Goal: Task Accomplishment & Management: Complete application form

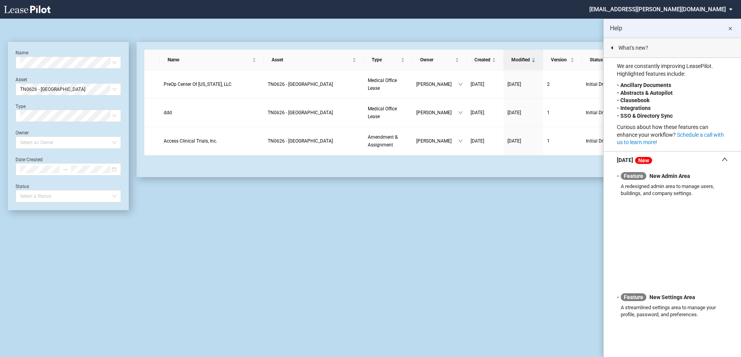
click at [470, 315] on div "Medical Office Lease Blank Form Medical Office Amendment Blank Form Medical Off…" at bounding box center [370, 188] width 741 height 338
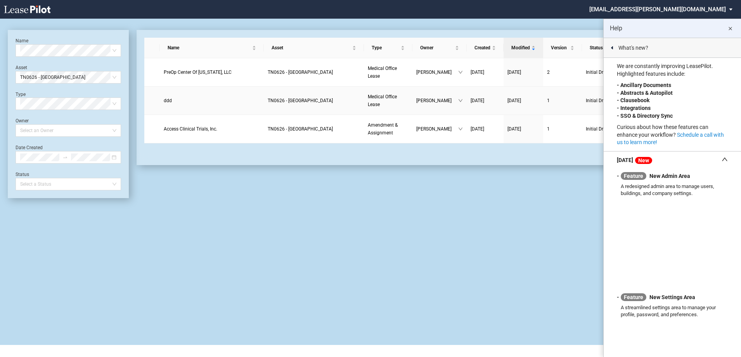
scroll to position [19, 0]
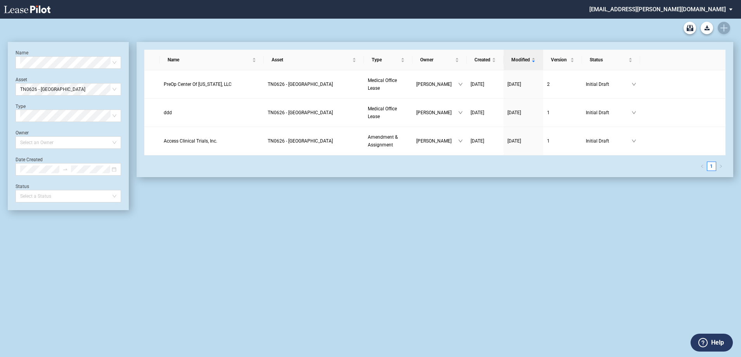
click at [726, 27] on div "Medical Office Lease Blank Form Medical Office Amendment Blank Form Medical Off…" at bounding box center [371, 28] width 726 height 19
click at [724, 29] on div "Medical Office Lease Blank Form Medical Office Amendment Blank Form Medical Off…" at bounding box center [371, 28] width 726 height 19
click at [722, 25] on div "Medical Office Lease Blank Form Medical Office Amendment Blank Form Medical Off…" at bounding box center [371, 28] width 726 height 19
click at [729, 6] on md-select "sydney.richards@kutakrock.com Settings Sign Out" at bounding box center [664, 8] width 151 height 17
click at [428, 31] on md-backdrop at bounding box center [370, 178] width 741 height 357
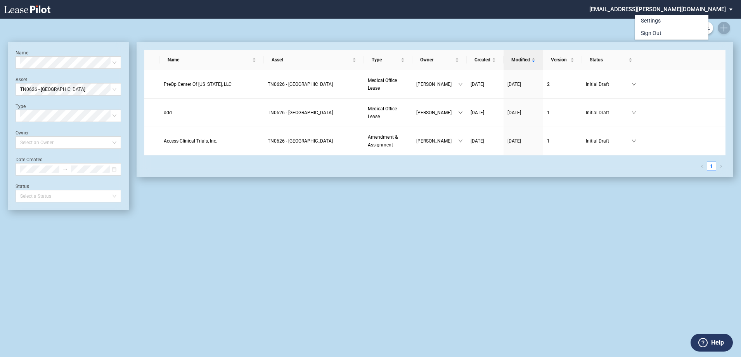
scroll to position [19, 0]
click at [721, 26] on icon "Create new document" at bounding box center [723, 27] width 7 height 7
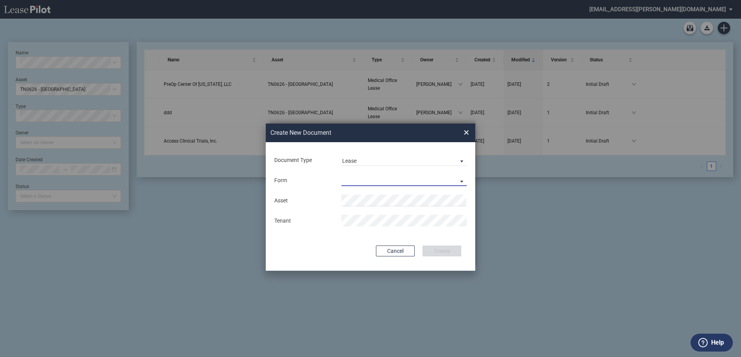
click at [369, 178] on md-select "Medical Office Lease Scottsdale Lease Louisville Lease [GEOGRAPHIC_DATA] [GEOGR…" at bounding box center [403, 180] width 125 height 12
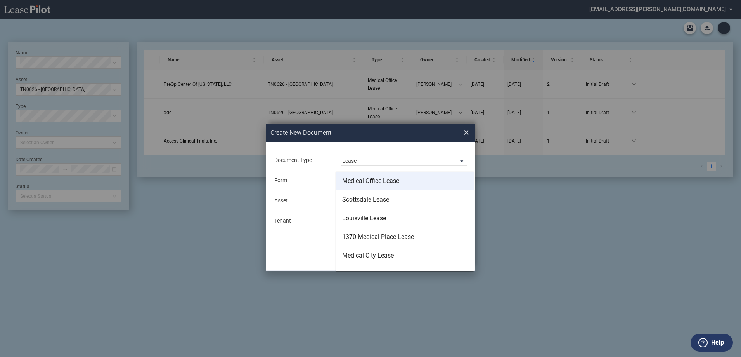
click at [380, 186] on md-option "Medical Office Lease" at bounding box center [405, 180] width 138 height 19
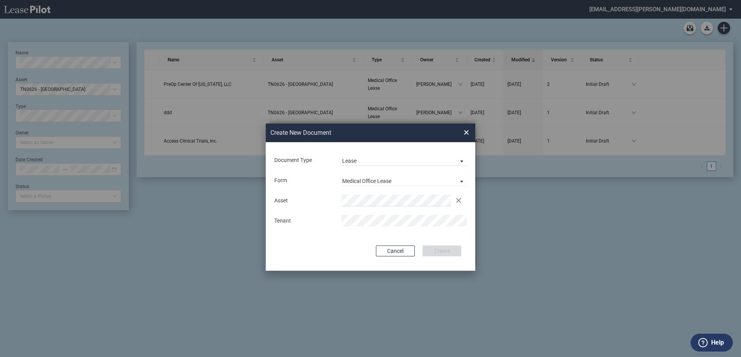
drag, startPoint x: 411, startPoint y: 229, endPoint x: 421, endPoint y: 237, distance: 12.7
click at [412, 229] on div "Asset Clear There is 1 match available. Tenant" at bounding box center [371, 210] width 194 height 40
click at [403, 216] on span "AZ0005 - [GEOGRAPHIC_DATA] MOB" at bounding box center [383, 215] width 73 height 6
click at [433, 260] on div "Document Type Lease Lease Amendment Deal Type Office Deal Type Office Form Medi…" at bounding box center [371, 206] width 210 height 128
click at [432, 236] on div "Document Type Lease Lease Amendment Deal Type Office Deal Type Office Form Medi…" at bounding box center [371, 206] width 210 height 128
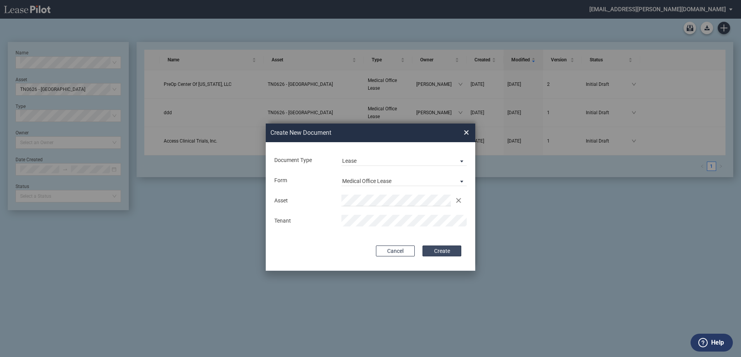
click at [444, 251] on button "Create" at bounding box center [442, 250] width 39 height 11
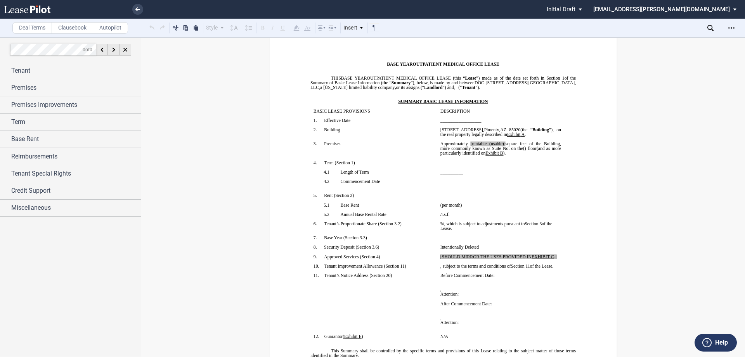
scroll to position [39, 0]
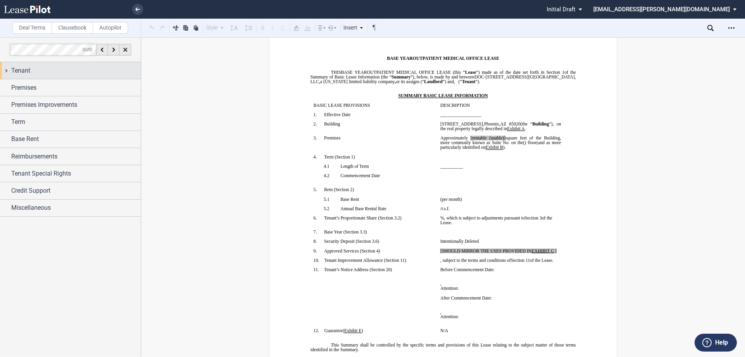
click at [45, 74] on div "Tenant" at bounding box center [76, 70] width 130 height 9
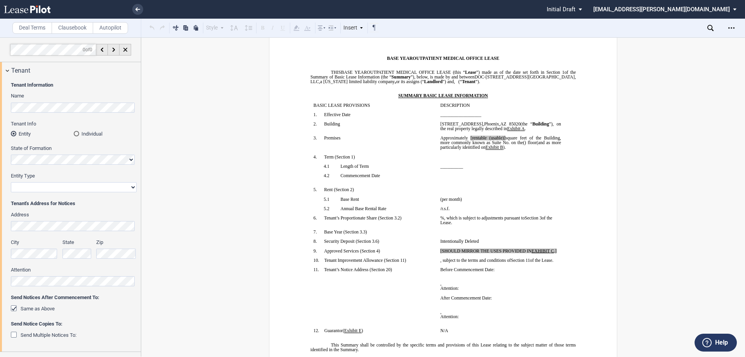
click at [0, 106] on html ".bocls-1{fill:#26354a;fill-rule:evenodd} Loading... × Pending... Pending... Ini…" at bounding box center [372, 178] width 745 height 357
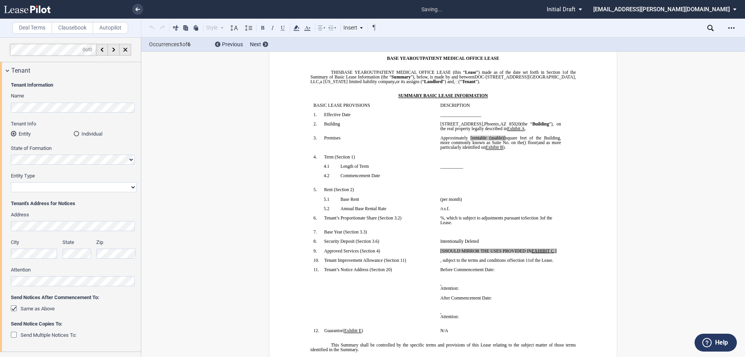
click at [50, 187] on select "Corporation Limited Liability Company General Partnership Limited Partnership O…" at bounding box center [74, 187] width 126 height 10
select select "limited liability company"
click at [11, 182] on select "Corporation Limited Liability Company General Partnership Limited Partnership O…" at bounding box center [74, 187] width 126 height 10
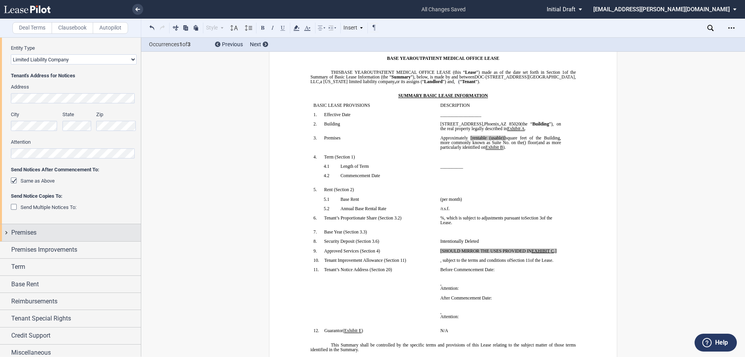
scroll to position [133, 0]
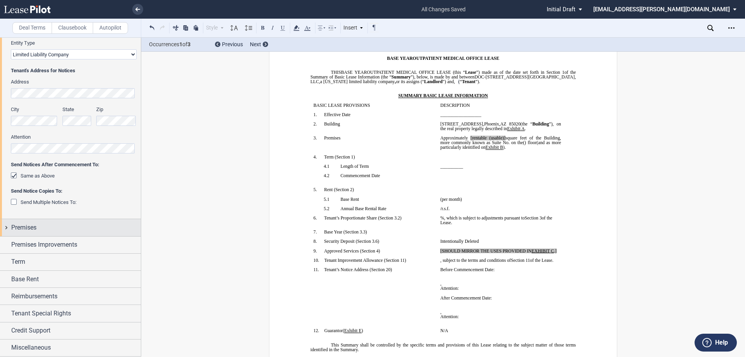
click at [21, 225] on span "Premises" at bounding box center [23, 227] width 25 height 9
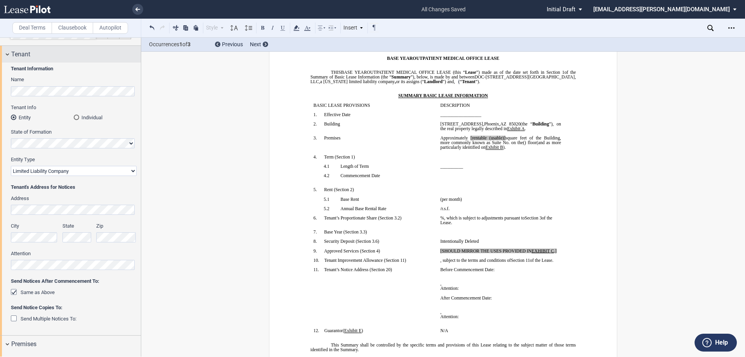
scroll to position [0, 0]
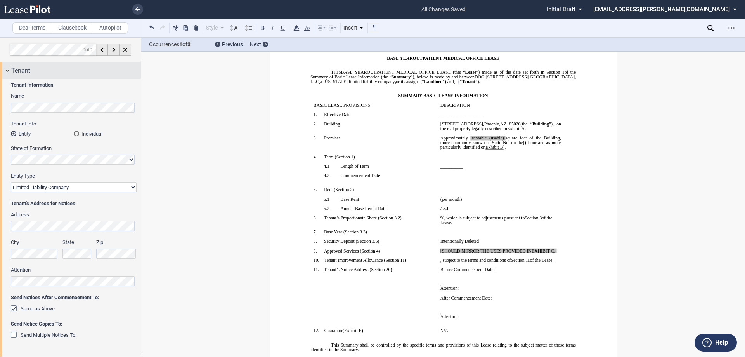
click at [45, 73] on div "Tenant" at bounding box center [76, 70] width 130 height 9
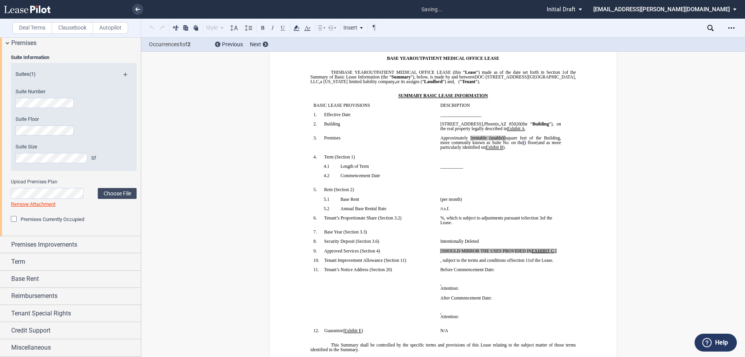
scroll to position [6, 0]
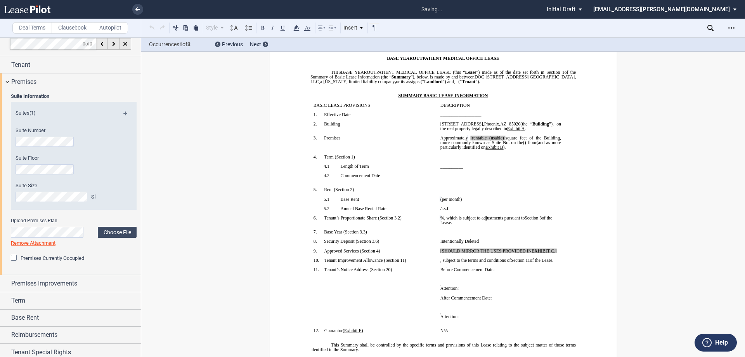
click at [72, 210] on div "Suites (1) Suite Number Suite Floor Suite Size Sf" at bounding box center [74, 161] width 126 height 114
click at [22, 75] on div "Premises" at bounding box center [70, 81] width 141 height 17
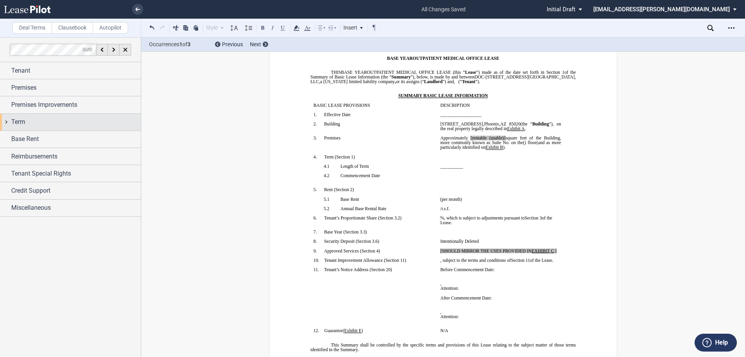
click at [52, 119] on div "Term" at bounding box center [76, 121] width 130 height 9
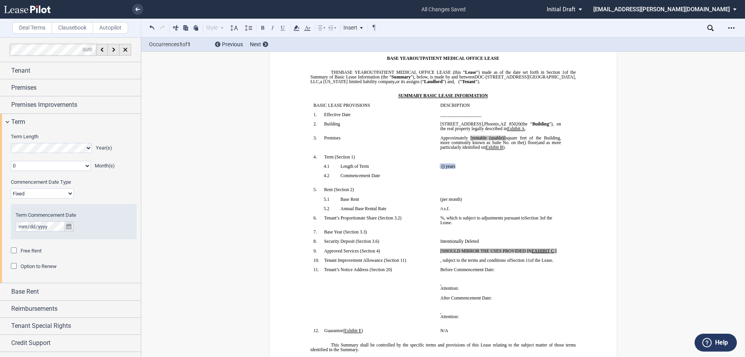
click at [68, 227] on icon "true" at bounding box center [68, 225] width 5 height 5
click at [132, 237] on button "next" at bounding box center [137, 239] width 16 height 14
drag, startPoint x: 90, startPoint y: 262, endPoint x: 92, endPoint y: 255, distance: 7.1
click at [90, 262] on span "01" at bounding box center [88, 260] width 6 height 6
click at [31, 252] on span "Free Rent" at bounding box center [31, 251] width 21 height 6
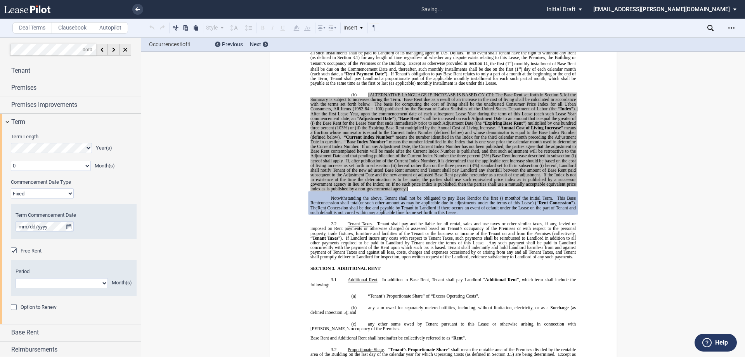
scroll to position [581, 0]
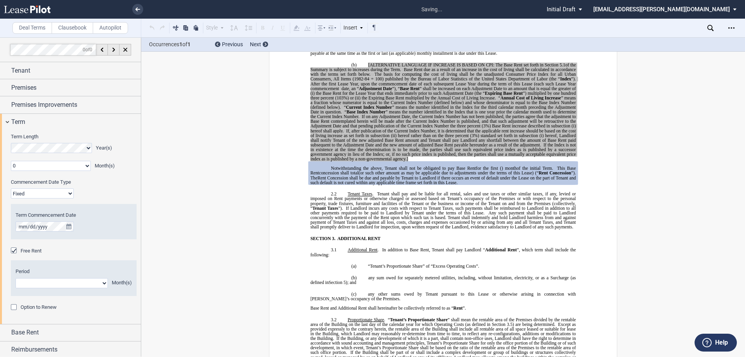
click at [45, 282] on select "1 2 3 4 5 6 7 8 9 10 11" at bounding box center [62, 283] width 92 height 10
click at [128, 258] on div "Free Rent Period 1 2 3 4 5 6 7 8 9 10 11 Month(s)" at bounding box center [74, 275] width 126 height 56
click at [98, 282] on select "1 2 3 4 5 6 7 8 9 10 11" at bounding box center [62, 283] width 92 height 10
select select "number:3"
click at [16, 278] on select "1 2 3 4 5 6 7 8 9 10 11" at bounding box center [62, 283] width 92 height 10
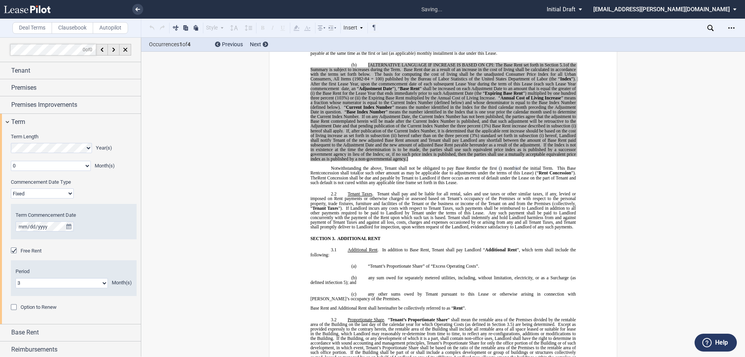
click at [109, 258] on div "Free Rent Period 1 2 3 4 5 6 7 8 9 10 11 Month(s)" at bounding box center [74, 275] width 126 height 56
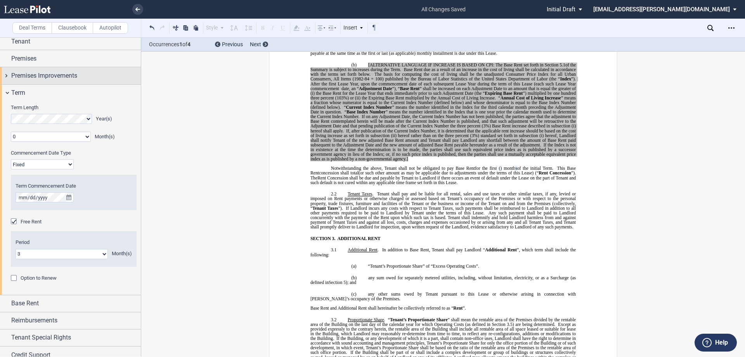
scroll to position [0, 0]
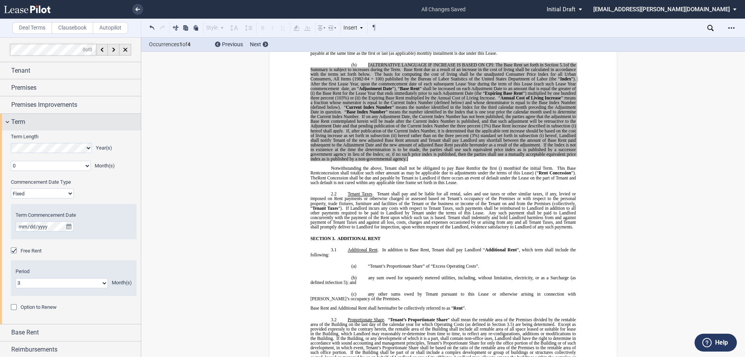
click at [20, 119] on span "Term" at bounding box center [18, 121] width 14 height 9
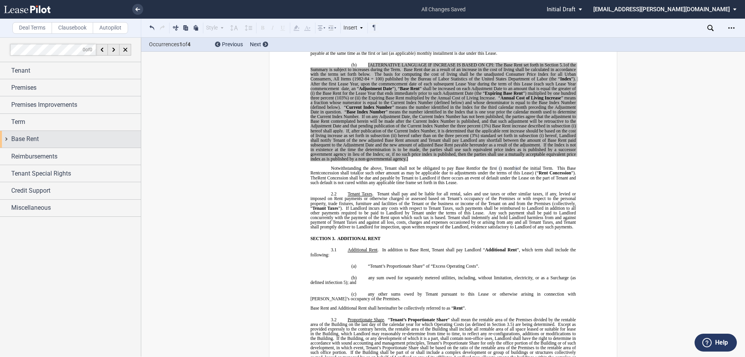
click at [45, 142] on div "Base Rent" at bounding box center [76, 138] width 130 height 9
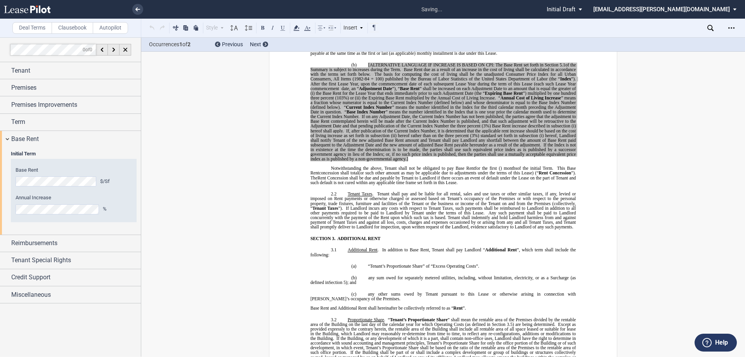
scroll to position [66, 0]
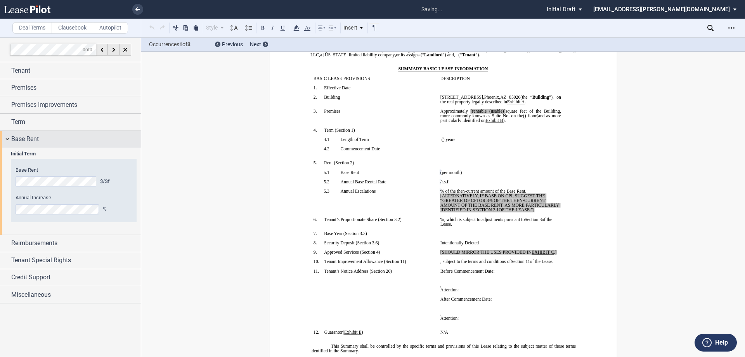
click at [35, 135] on span "Base Rent" at bounding box center [25, 138] width 28 height 9
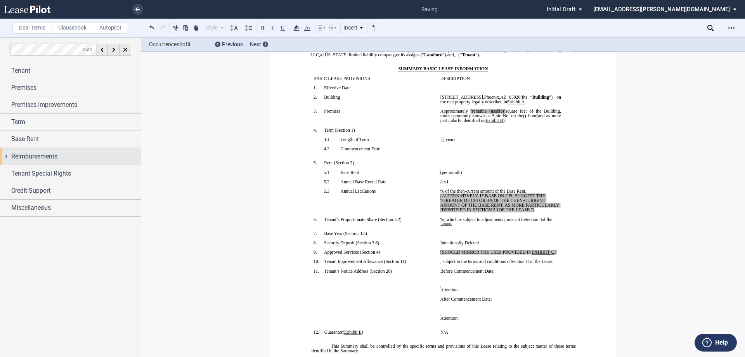
click at [29, 157] on span "Reimbursements" at bounding box center [34, 156] width 46 height 9
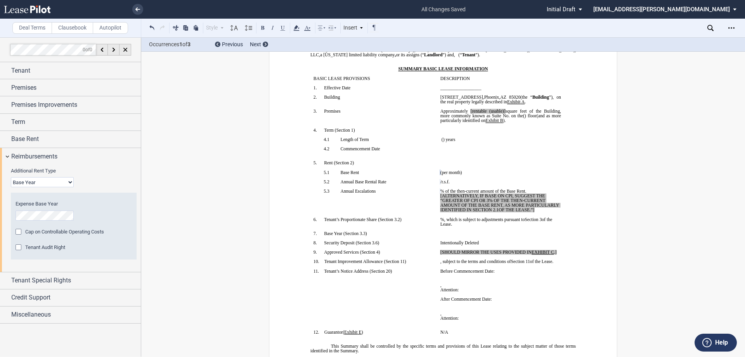
click at [52, 180] on select "Base Year Triple Net" at bounding box center [42, 182] width 63 height 10
select select "triple net"
click at [11, 177] on select "Base Year Triple Net" at bounding box center [42, 182] width 63 height 10
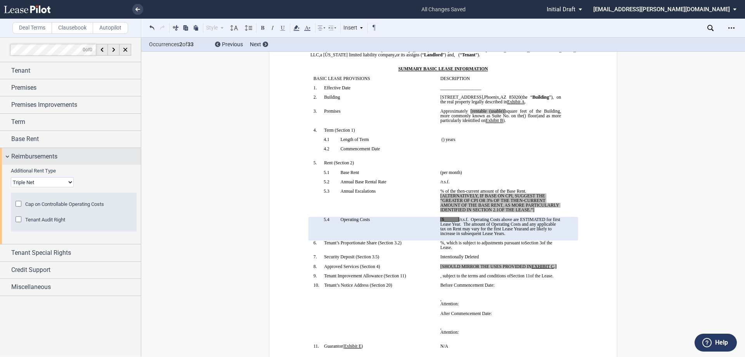
click at [33, 162] on div "Reimbursements" at bounding box center [70, 156] width 141 height 17
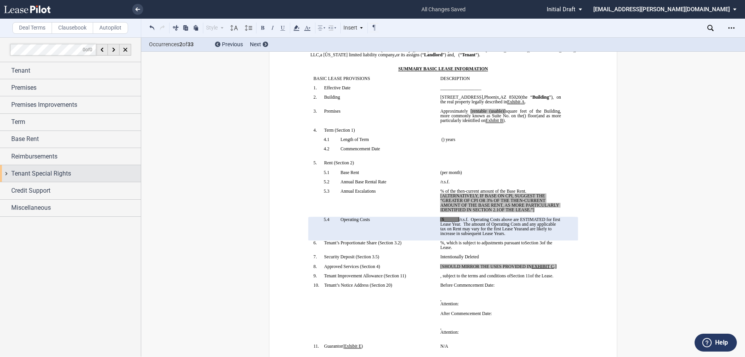
click at [34, 177] on span "Tenant Special Rights" at bounding box center [41, 173] width 60 height 9
click at [57, 170] on span "Tenant Special Rights" at bounding box center [41, 173] width 60 height 9
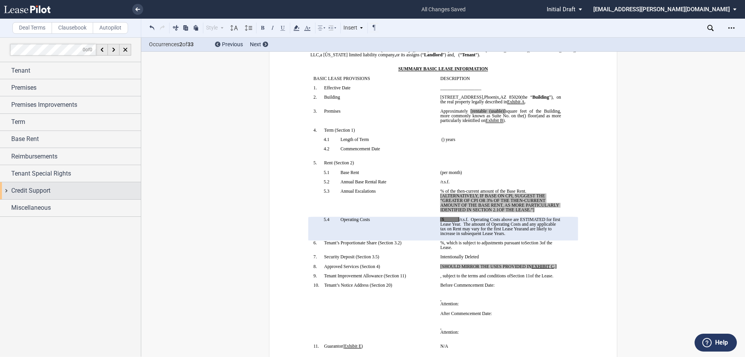
click at [46, 195] on span "Credit Support" at bounding box center [30, 190] width 39 height 9
click at [35, 187] on span "Credit Support" at bounding box center [30, 190] width 39 height 9
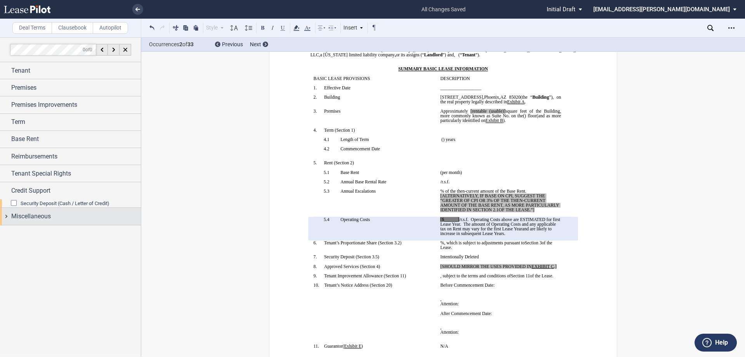
click at [33, 211] on span "Miscellaneous" at bounding box center [31, 215] width 40 height 9
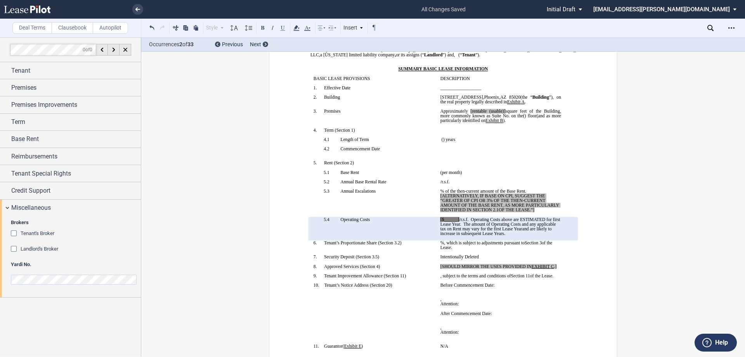
click at [40, 249] on span "Landlord's Broker" at bounding box center [40, 249] width 38 height 6
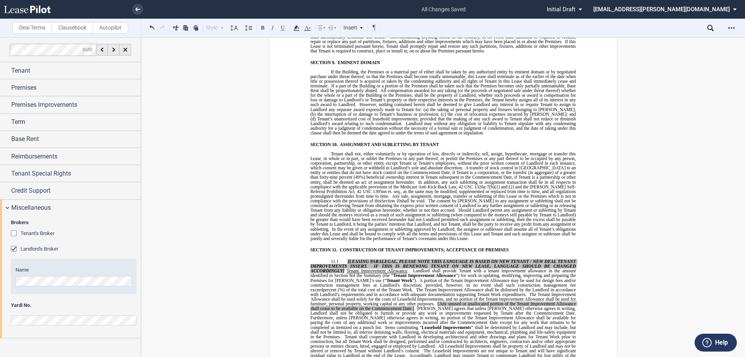
scroll to position [3485, 0]
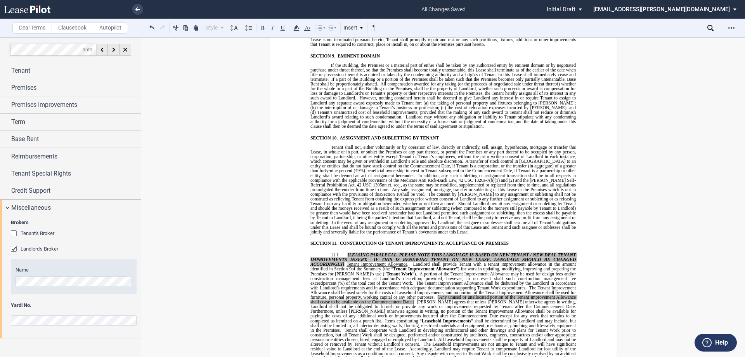
click at [453, 215] on p "Tenant shall not, either voluntarily or by operation of law, directly or indire…" at bounding box center [442, 189] width 265 height 89
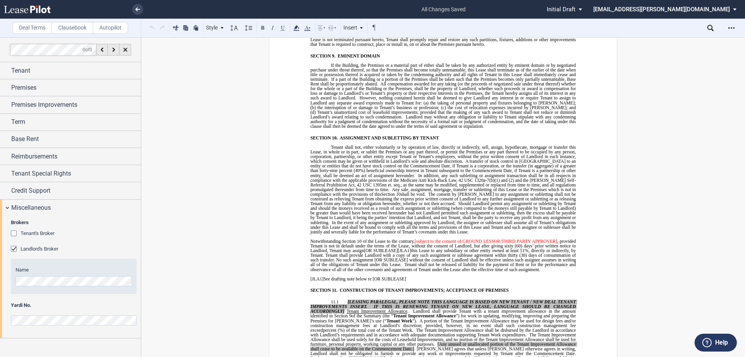
click at [327, 145] on p "Tenant shall not, either voluntarily or by operation of law, directly or indire…" at bounding box center [442, 189] width 265 height 89
click at [221, 31] on div "Style" at bounding box center [215, 28] width 20 height 10
click at [230, 50] on div "1.1 Subsection 1" at bounding box center [255, 50] width 93 height 7
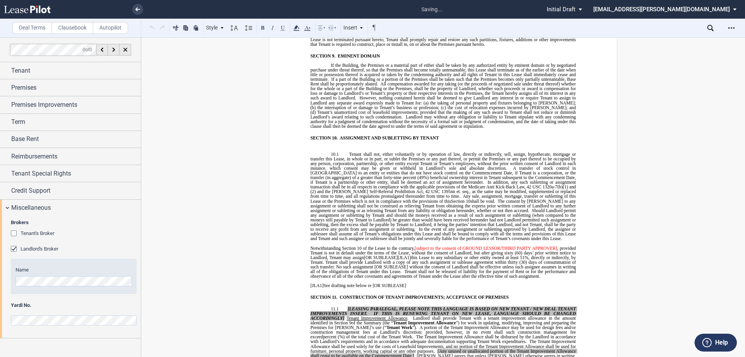
click at [310, 245] on span "Notwithstanding Section 10 of the Lease to the contrary," at bounding box center [362, 247] width 104 height 5
click at [210, 28] on div "Style" at bounding box center [215, 28] width 20 height 10
click at [252, 52] on div "1.1 Subsection 1" at bounding box center [255, 50] width 93 height 7
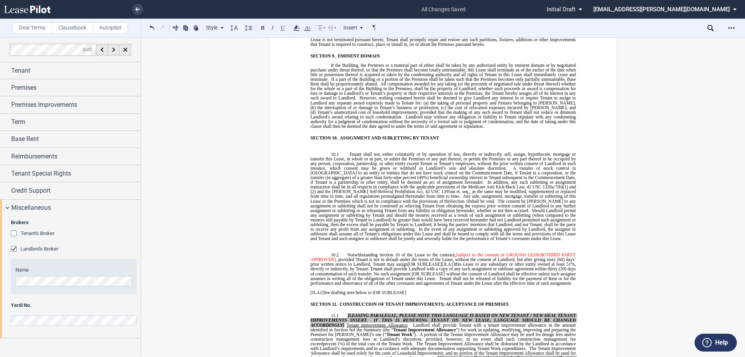
click at [397, 252] on span "Notwithstanding Section 10 of the Lease to the contrary," at bounding box center [401, 254] width 109 height 5
drag, startPoint x: 455, startPoint y: 234, endPoint x: 332, endPoint y: 241, distance: 123.2
click at [332, 252] on span "Notwithstanding Section 10.1 of the Lease to the contrary, [subject to the cons…" at bounding box center [443, 268] width 267 height 33
click at [541, 257] on span "[OR SUBLEASE]" at bounding box center [558, 259] width 35 height 5
drag, startPoint x: 539, startPoint y: 241, endPoint x: 573, endPoint y: 241, distance: 33.8
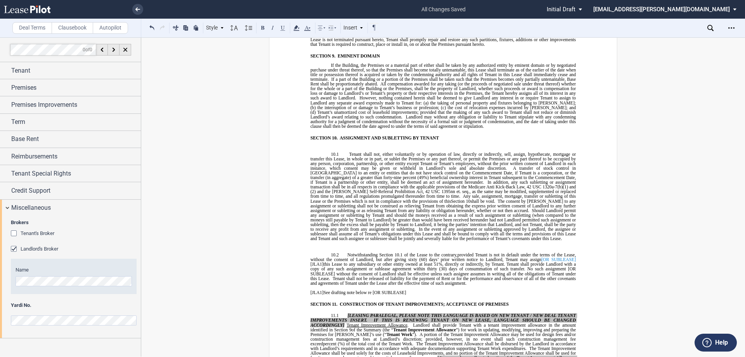
click at [575, 257] on span "[OR SUBLEASE]" at bounding box center [558, 259] width 35 height 5
drag, startPoint x: 556, startPoint y: 241, endPoint x: 565, endPoint y: 241, distance: 8.9
click at [565, 252] on span "Notwithstanding Section 10.1 of the Lease to the contrary, provided Tenant is n…" at bounding box center [443, 268] width 267 height 33
click at [564, 257] on span "[JLA1]" at bounding box center [562, 259] width 13 height 5
click at [561, 257] on span "[JLA1]" at bounding box center [562, 259] width 13 height 5
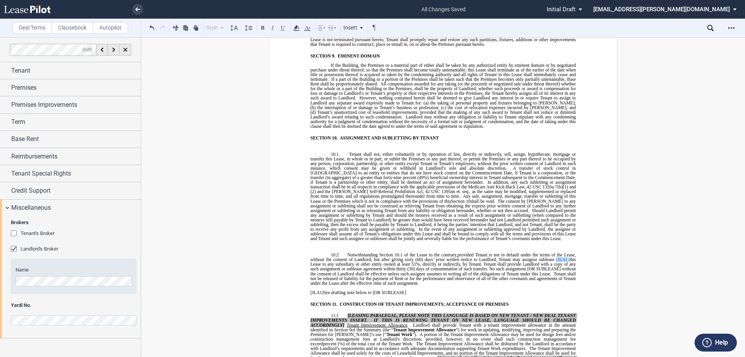
drag, startPoint x: 554, startPoint y: 241, endPoint x: 565, endPoint y: 242, distance: 11.3
click at [565, 257] on span "[JLA1]" at bounding box center [562, 259] width 13 height 5
drag, startPoint x: 518, startPoint y: 250, endPoint x: 551, endPoint y: 251, distance: 33.0
click at [551, 261] on span "Tenant shall provide Landlord with a copy of any such assignment or sublease ag…" at bounding box center [443, 268] width 267 height 14
drag, startPoint x: 410, startPoint y: 274, endPoint x: 296, endPoint y: 274, distance: 113.7
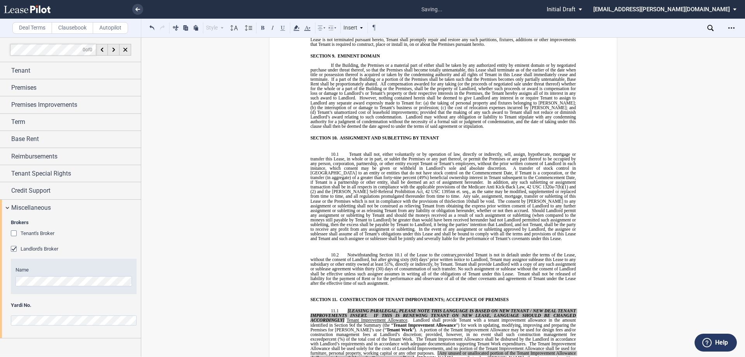
click at [325, 285] on p "﻿" at bounding box center [442, 287] width 265 height 5
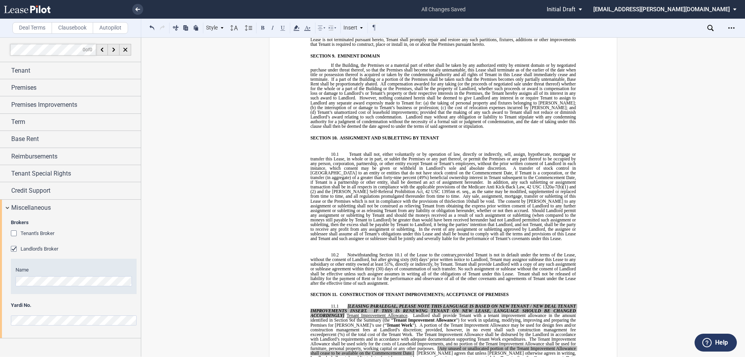
click at [324, 241] on p "﻿" at bounding box center [442, 243] width 265 height 5
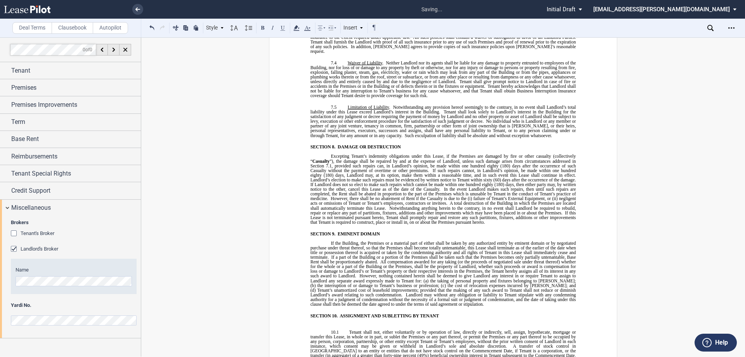
scroll to position [3330, 0]
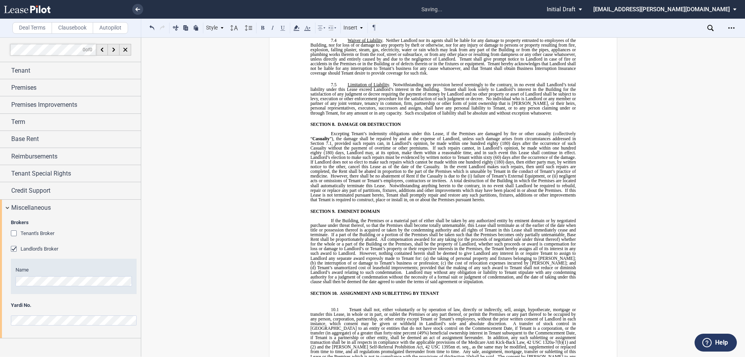
drag, startPoint x: 331, startPoint y: 275, endPoint x: 341, endPoint y: 282, distance: 12.5
click at [333, 290] on span "SECTION 10." at bounding box center [323, 292] width 27 height 5
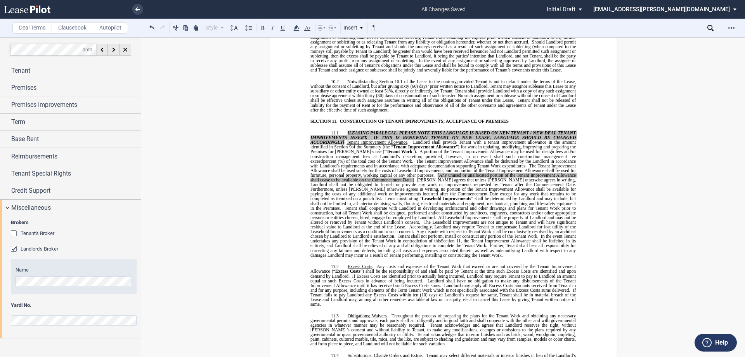
scroll to position [3602, 0]
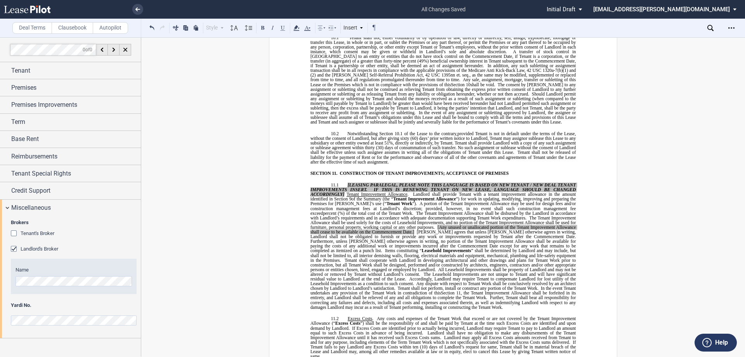
click at [379, 272] on span "The Leasehold Improvements are not unique to Tenant and will have significant r…" at bounding box center [443, 276] width 267 height 9
click at [397, 150] on span "Tenant shall not be released of liability for the payment of Rent or for the pe…" at bounding box center [443, 157] width 267 height 14
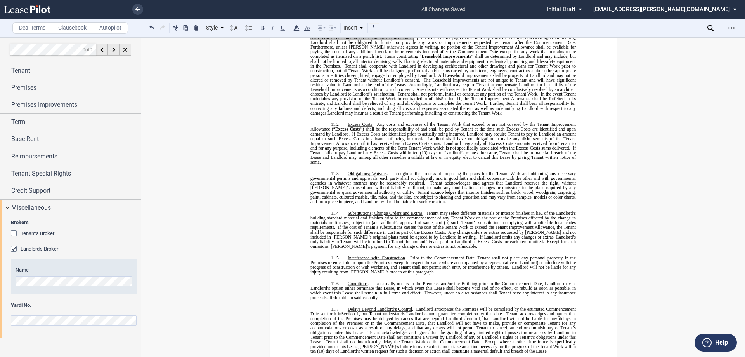
scroll to position [3679, 0]
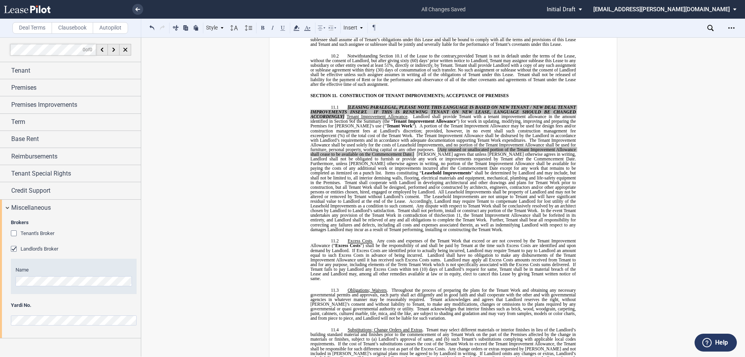
drag, startPoint x: 389, startPoint y: 133, endPoint x: 402, endPoint y: 135, distance: 12.9
click at [390, 147] on span "[Any unused or unallocated portion of the Tenant Improvement Allowance shall ce…" at bounding box center [443, 151] width 267 height 9
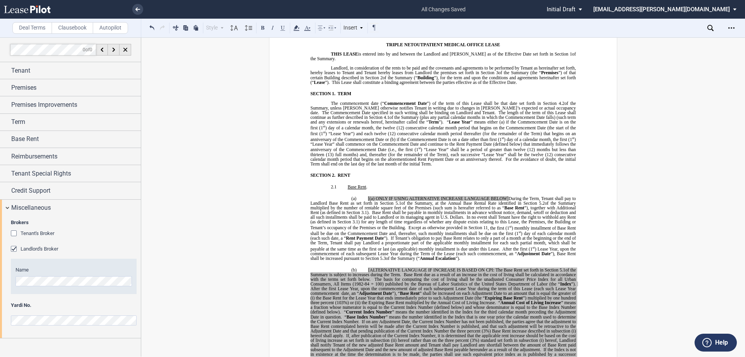
scroll to position [0, 0]
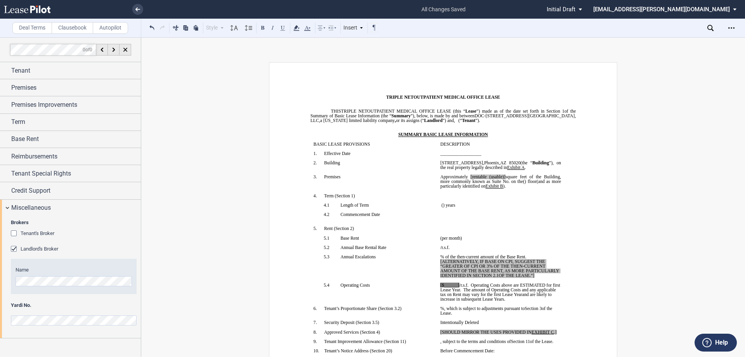
drag, startPoint x: 481, startPoint y: 177, endPoint x: 498, endPoint y: 194, distance: 24.4
click at [481, 177] on span "[rentable (usable)]" at bounding box center [488, 176] width 35 height 5
drag, startPoint x: 508, startPoint y: 176, endPoint x: 518, endPoint y: 184, distance: 12.2
click at [508, 177] on span "square feet of the Building, more commonly known as Suite No." at bounding box center [501, 178] width 122 height 9
drag, startPoint x: 478, startPoint y: 177, endPoint x: 491, endPoint y: 177, distance: 13.2
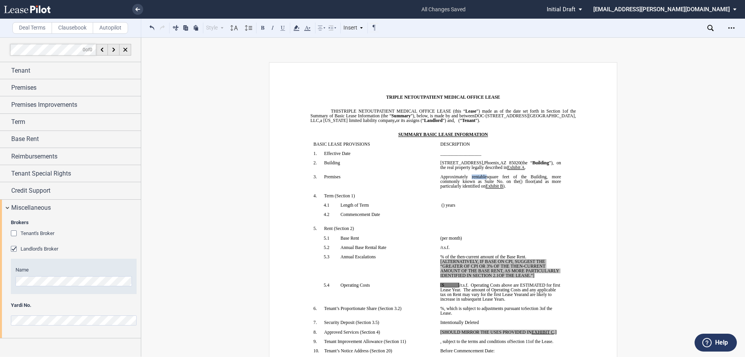
click at [491, 177] on span "Approximately ﻿ ﻿ rentable square feet of the Building, more commonly known as …" at bounding box center [501, 178] width 122 height 9
click at [298, 31] on use at bounding box center [296, 27] width 6 height 5
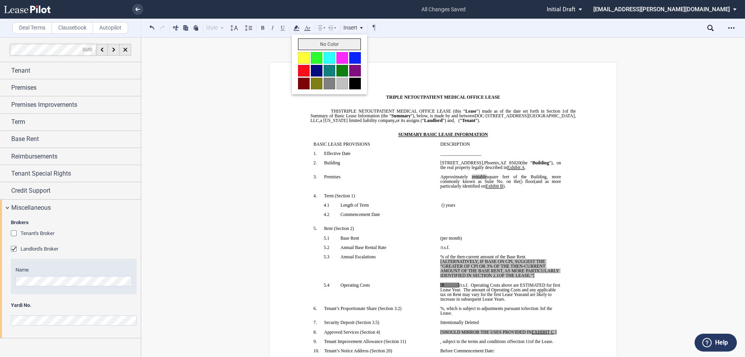
click at [334, 45] on button "No Color" at bounding box center [329, 44] width 63 height 12
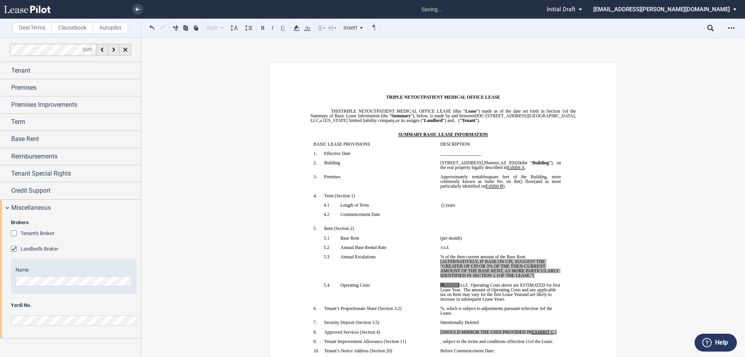
click at [517, 136] on p "SUMMARY BASIC LEASE INFORMATION" at bounding box center [453, 134] width 245 height 5
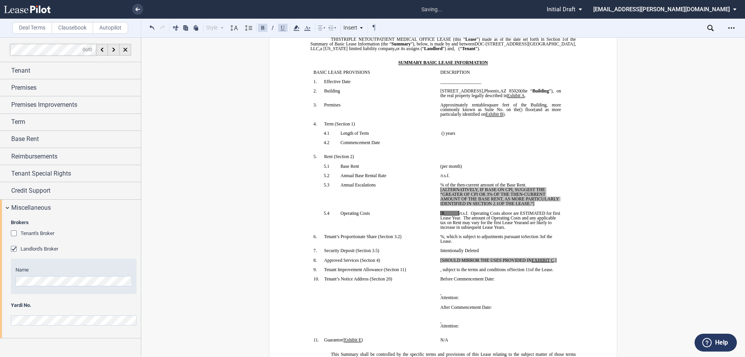
scroll to position [78, 0]
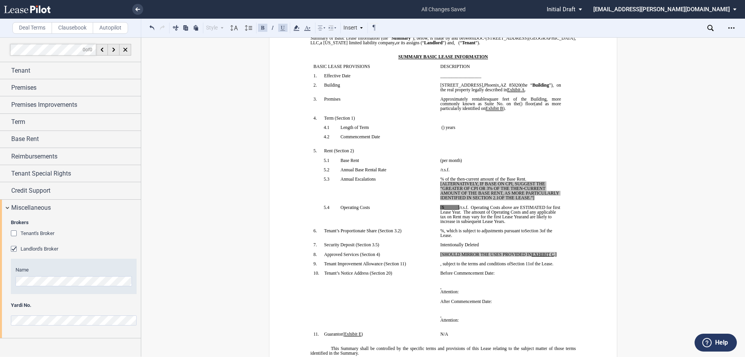
drag, startPoint x: 437, startPoint y: 182, endPoint x: 534, endPoint y: 197, distance: 98.1
click at [534, 197] on td "﻿ ﻿ % of the then-current amount of the Base Rent. [ALTERNATIVELY, IF BASE ON C…" at bounding box center [500, 191] width 127 height 28
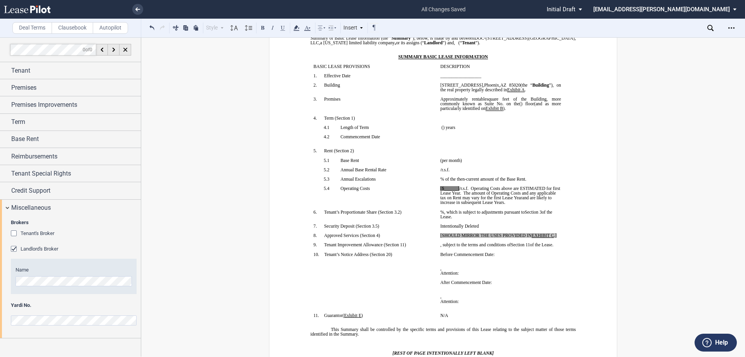
click at [445, 189] on span "[$______]" at bounding box center [449, 188] width 19 height 5
click at [452, 189] on span "[$______]" at bounding box center [449, 188] width 19 height 5
click at [47, 142] on div "Base Rent" at bounding box center [76, 138] width 130 height 9
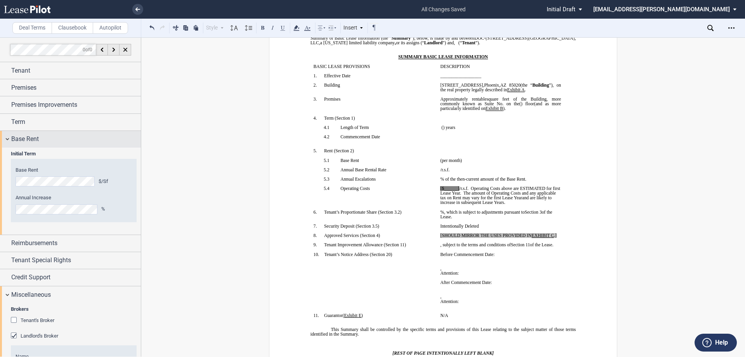
click at [44, 143] on div "Base Rent" at bounding box center [76, 138] width 130 height 9
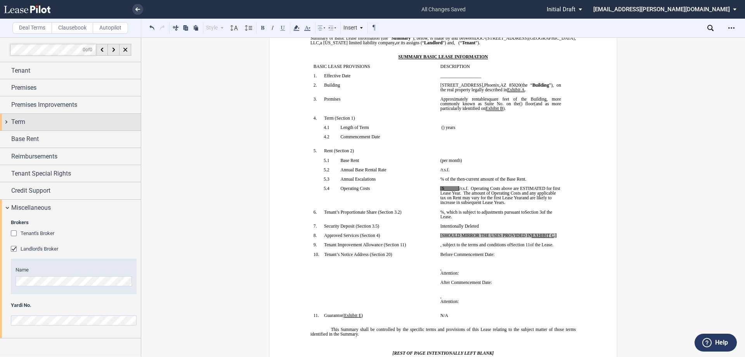
click at [49, 115] on div "Term" at bounding box center [70, 122] width 141 height 17
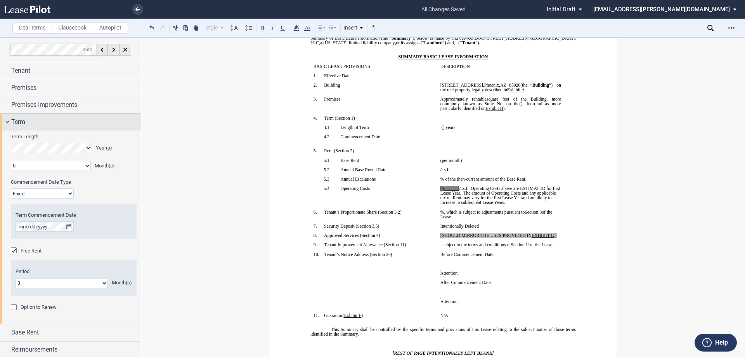
click at [49, 115] on div "Term" at bounding box center [70, 122] width 141 height 17
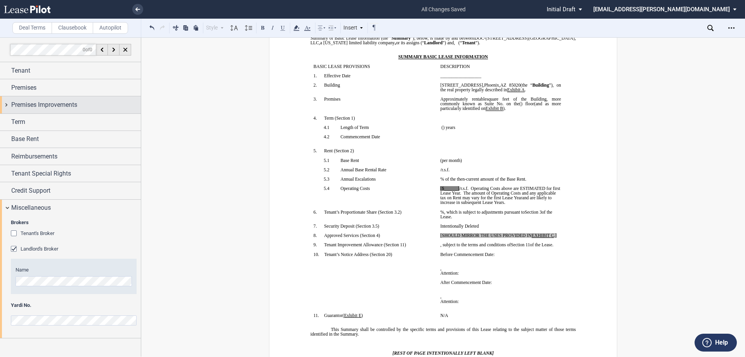
click at [54, 104] on span "Premises Improvements" at bounding box center [44, 104] width 66 height 9
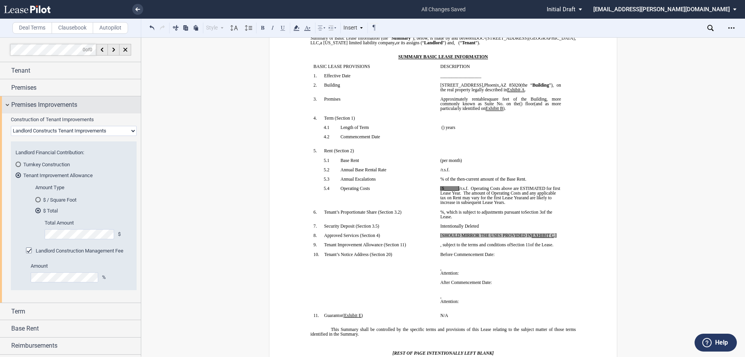
click at [54, 104] on span "Premises Improvements" at bounding box center [44, 104] width 66 height 9
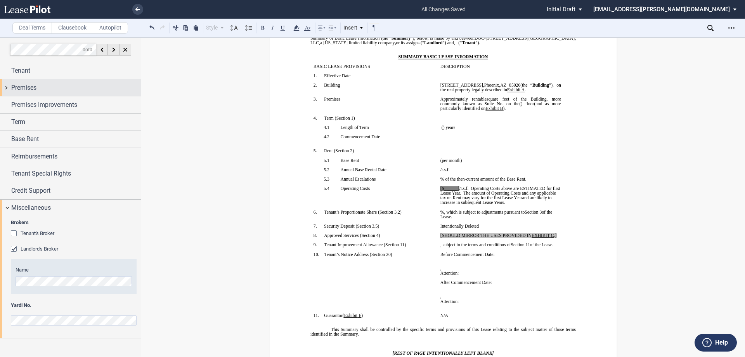
click at [57, 93] on div "Premises" at bounding box center [70, 87] width 141 height 17
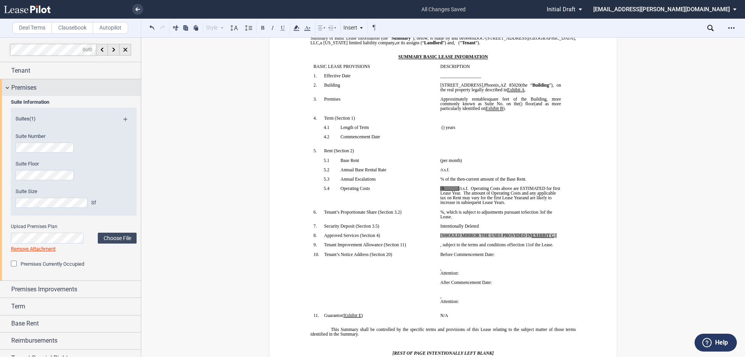
click at [57, 93] on div "Premises" at bounding box center [70, 87] width 141 height 17
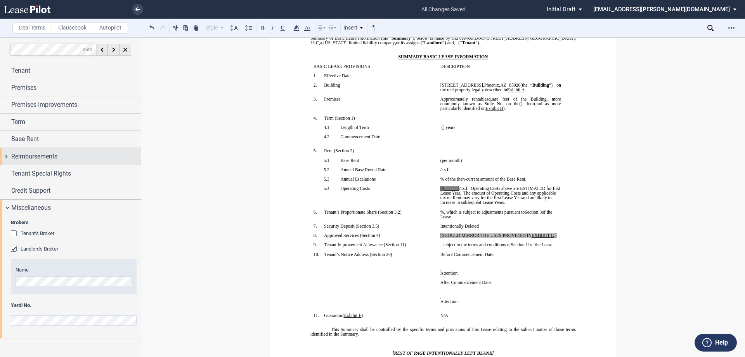
click at [55, 154] on span "Reimbursements" at bounding box center [34, 156] width 46 height 9
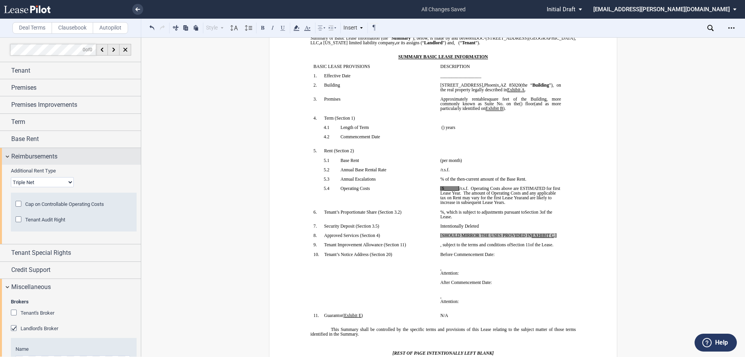
click at [47, 155] on span "Reimbursements" at bounding box center [34, 156] width 46 height 9
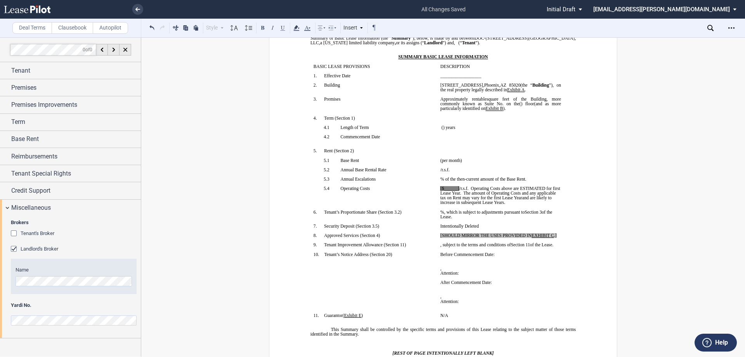
click at [468, 187] on span at bounding box center [469, 188] width 2 height 5
click at [438, 208] on td "[$______] /r.s.f. Operating Costs above are ESTIMATED for first Lease Year. The…" at bounding box center [500, 198] width 127 height 24
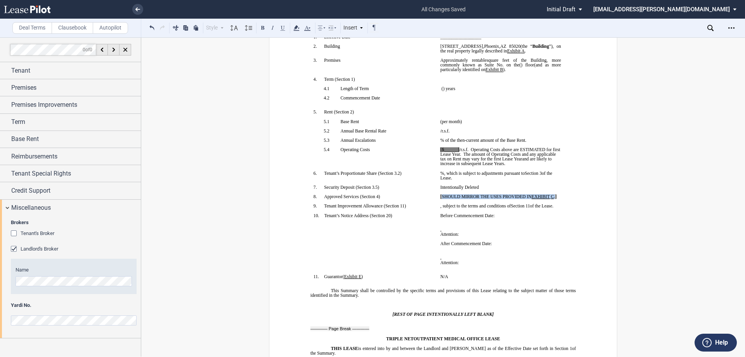
drag, startPoint x: 440, startPoint y: 197, endPoint x: 555, endPoint y: 196, distance: 114.8
click at [555, 196] on span "[SHOULD MIRROR THE USES PROVIDED IN EXHIBIT ﻿ C ﻿ .]" at bounding box center [498, 196] width 116 height 5
drag, startPoint x: 483, startPoint y: 196, endPoint x: 417, endPoint y: 199, distance: 66.0
click at [417, 199] on tr "!!SET_LEVEL_0!! !!SBL_LEVEL_1!! 8. Approved Services ( ﻿ Section 4 ﻿ ) ﻿ [_ ﻿ ﻿…" at bounding box center [437, 198] width 254 height 9
drag, startPoint x: 300, startPoint y: 26, endPoint x: 296, endPoint y: 30, distance: 5.2
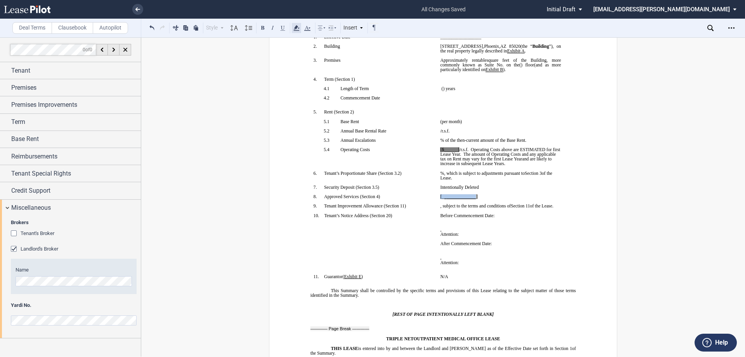
click at [300, 26] on icon at bounding box center [296, 27] width 9 height 9
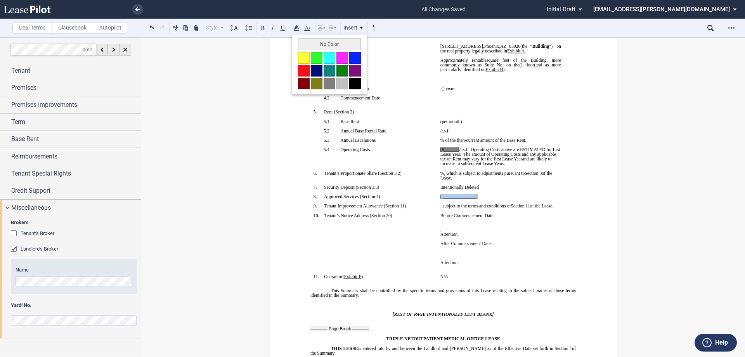
drag, startPoint x: 318, startPoint y: 42, endPoint x: 346, endPoint y: 58, distance: 32.7
click at [319, 43] on button "No Color" at bounding box center [329, 44] width 63 height 12
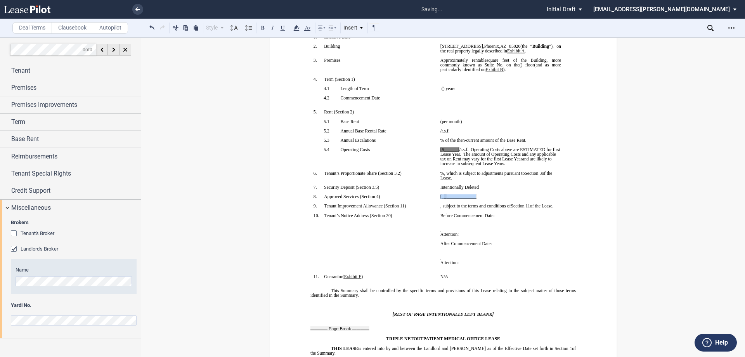
click at [516, 176] on p "﻿ ﻿ %, which is subject to adjustments pursuant to ﻿ Section 3 ﻿ of the Lease." at bounding box center [500, 175] width 121 height 9
click at [495, 190] on p "﻿" at bounding box center [500, 191] width 121 height 5
click at [481, 151] on span "Operating Costs above are ESTIMATED for first Lease Year." at bounding box center [500, 151] width 121 height 9
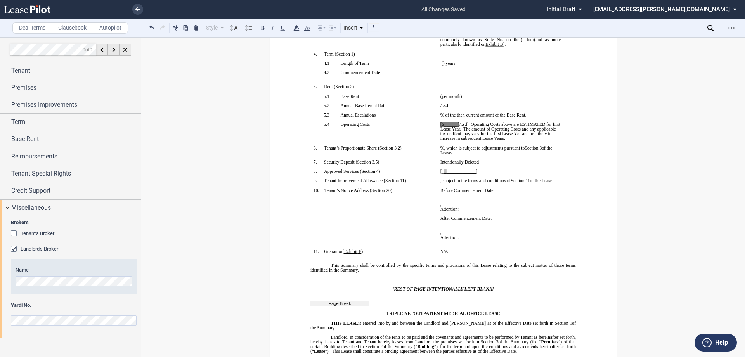
scroll to position [155, 0]
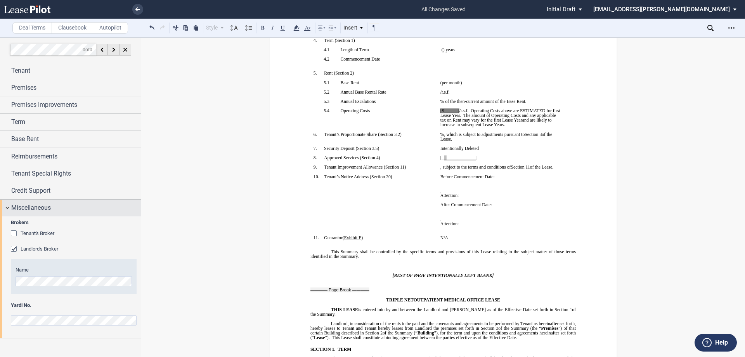
drag, startPoint x: 41, startPoint y: 210, endPoint x: 42, endPoint y: 204, distance: 5.6
click at [41, 210] on span "Miscellaneous" at bounding box center [31, 207] width 40 height 9
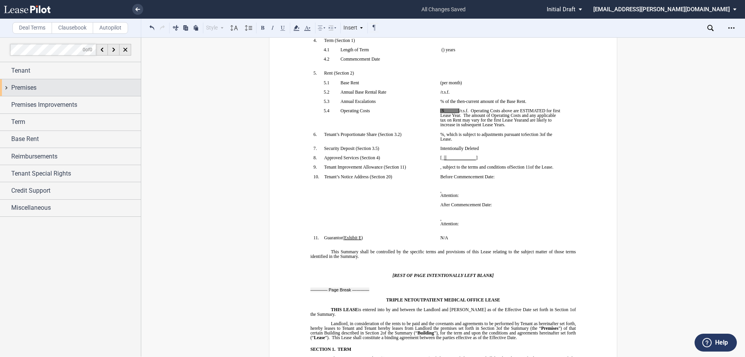
click at [57, 89] on div "Premises" at bounding box center [76, 87] width 130 height 9
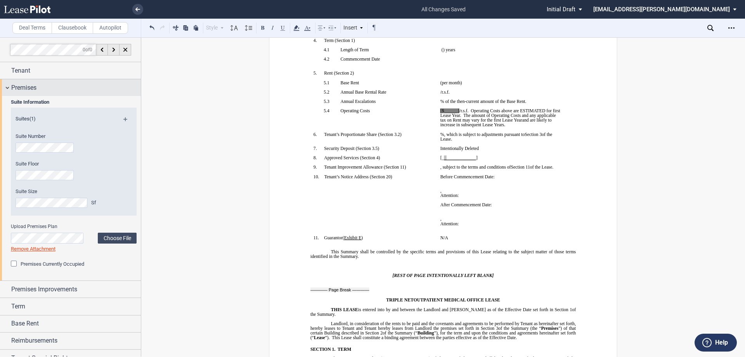
click at [57, 89] on div "Premises" at bounding box center [76, 87] width 130 height 9
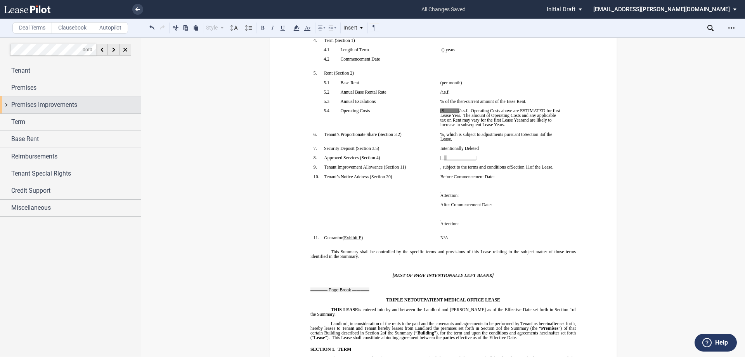
click at [57, 107] on span "Premises Improvements" at bounding box center [44, 104] width 66 height 9
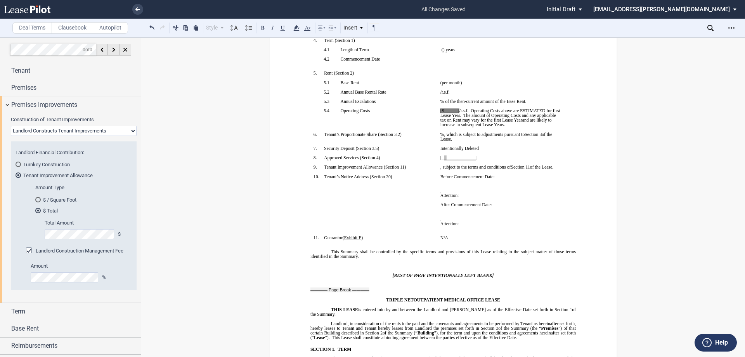
click at [18, 174] on div "Tenant Improvement Allowance" at bounding box center [18, 175] width 2 height 2
click at [51, 128] on select "Landlord Constructs Tenant Improvements Tenant Constructs Tenant Improvements "…" at bounding box center [74, 131] width 126 height 10
select select "none"
click at [11, 126] on select "Landlord Constructs Tenant Improvements Tenant Constructs Tenant Improvements "…" at bounding box center [74, 131] width 126 height 10
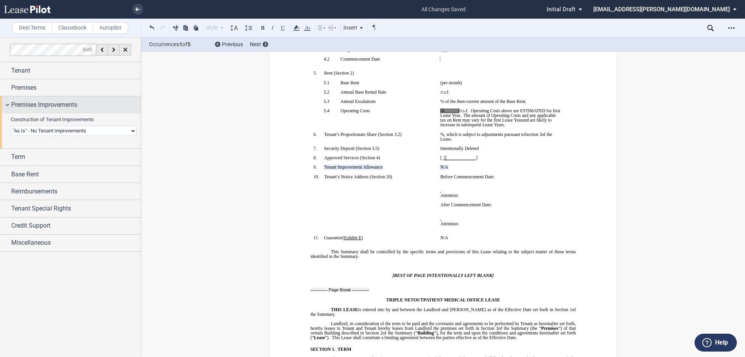
click at [60, 100] on span "Premises Improvements" at bounding box center [44, 104] width 66 height 9
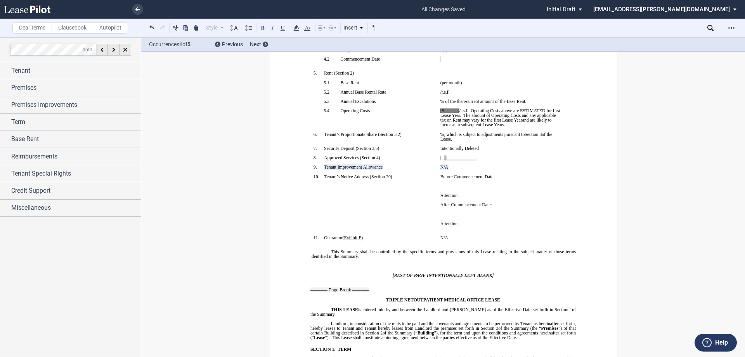
click at [428, 188] on td "!!SET_LEVEL_0!! !!SBL_LEVEL_1!! 10. Tenant’s Notice Address ( ﻿ Section 20 ﻿ ) ﻿" at bounding box center [373, 204] width 127 height 61
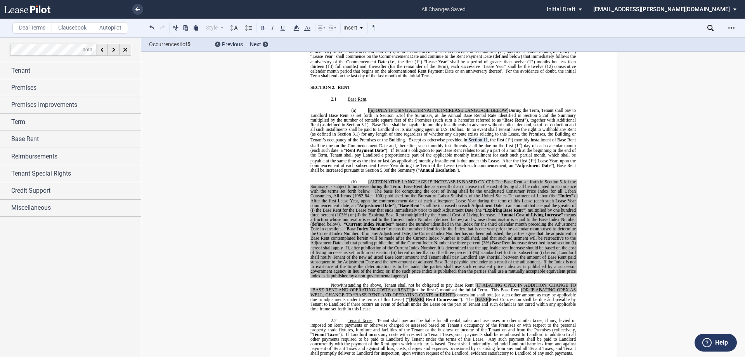
scroll to position [504, 0]
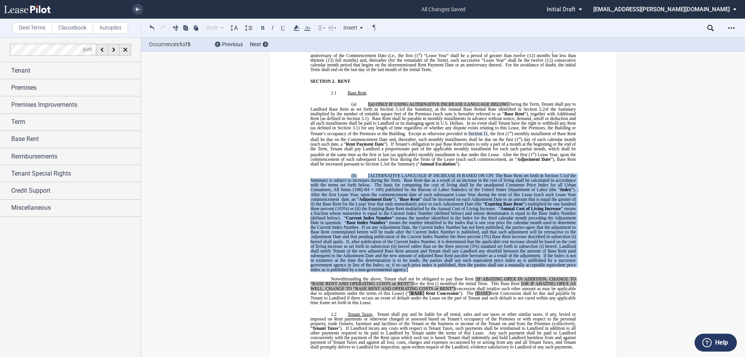
drag, startPoint x: 404, startPoint y: 258, endPoint x: 378, endPoint y: 139, distance: 121.2
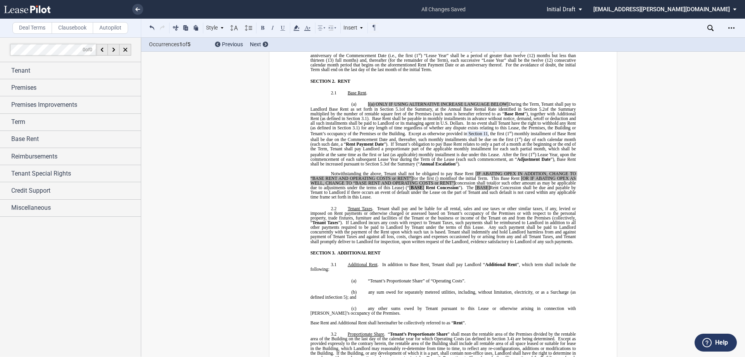
drag, startPoint x: 570, startPoint y: 89, endPoint x: 561, endPoint y: 82, distance: 10.7
drag, startPoint x: 561, startPoint y: 82, endPoint x: 466, endPoint y: 94, distance: 96.2
drag, startPoint x: 510, startPoint y: 99, endPoint x: 445, endPoint y: 99, distance: 64.8
click at [445, 102] on span "[(a) ONLY IF USING ALTERNATIVE INCREASE LANGUAGE BELOW] During the Term, Tenant…" at bounding box center [443, 119] width 267 height 34
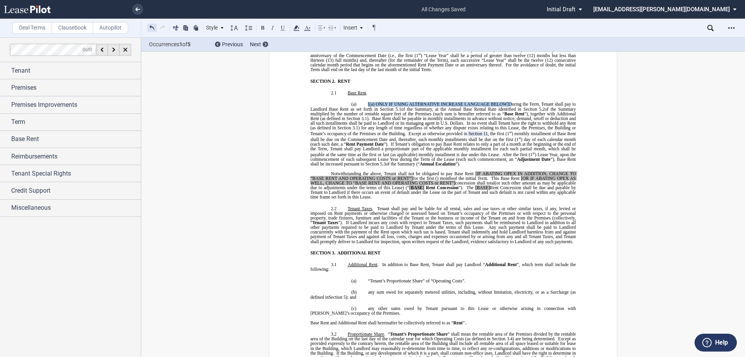
click at [154, 28] on button at bounding box center [151, 27] width 9 height 9
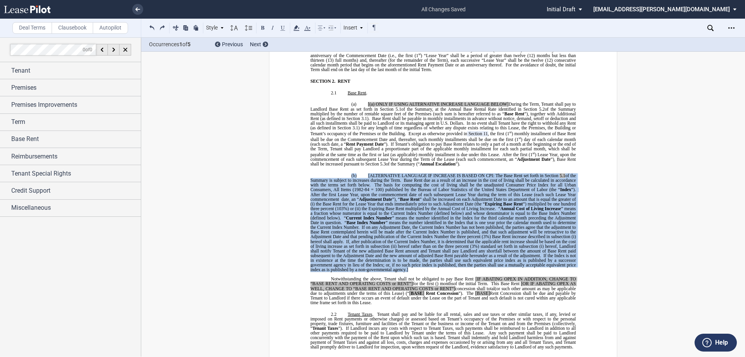
click at [344, 206] on span "” means a fraction whose numerator is equal to the Current Index Number (define…" at bounding box center [443, 213] width 267 height 14
drag, startPoint x: 417, startPoint y: 265, endPoint x: 309, endPoint y: 170, distance: 143.2
click at [310, 173] on p "(b) [ALTERNATIVE LANGUAGE IF INCREASE IS BASED ON CPI: The Base Rent set forth …" at bounding box center [442, 222] width 265 height 99
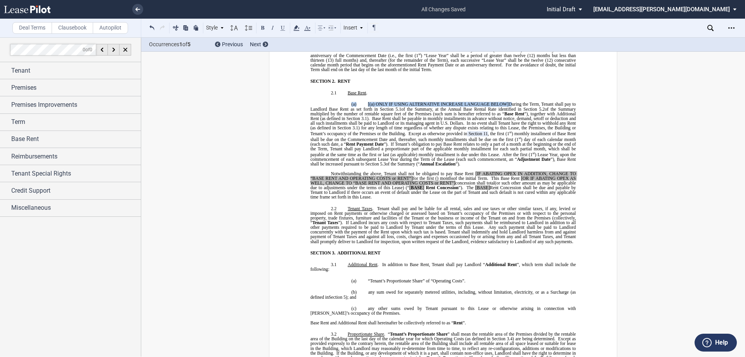
drag, startPoint x: 509, startPoint y: 99, endPoint x: 337, endPoint y: 99, distance: 172.3
click at [337, 102] on p "(a) [(a) ONLY IF USING ALTERNATIVE INCREASE LANGUAGE BELOW] During the Term, Te…" at bounding box center [442, 134] width 265 height 64
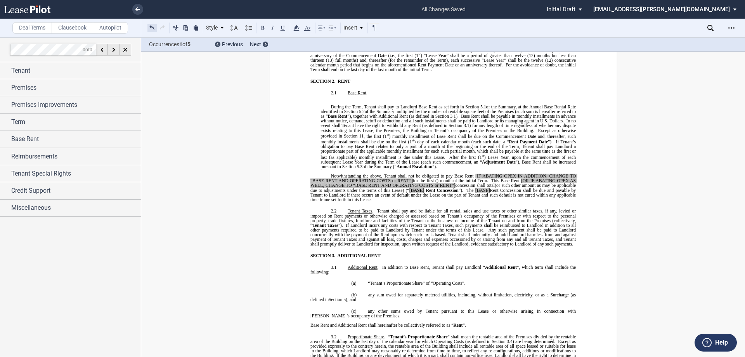
click at [154, 27] on button at bounding box center [151, 27] width 9 height 9
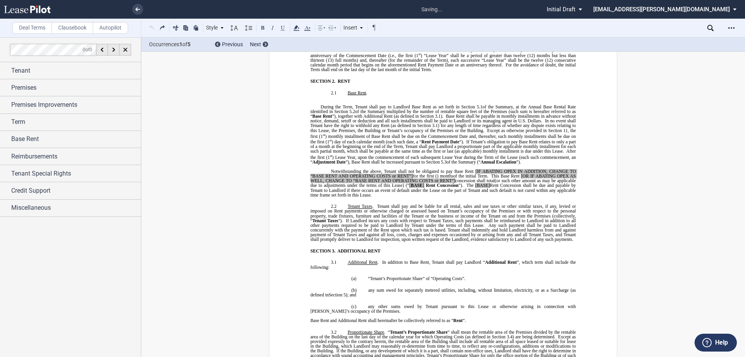
click at [154, 27] on div "Style SECTION 1. Section 1.1 Subsection 1 (a) Subsection 2 (i) Subsection 3 (1)…" at bounding box center [263, 28] width 232 height 10
click at [217, 27] on div "Style" at bounding box center [215, 28] width 20 height 10
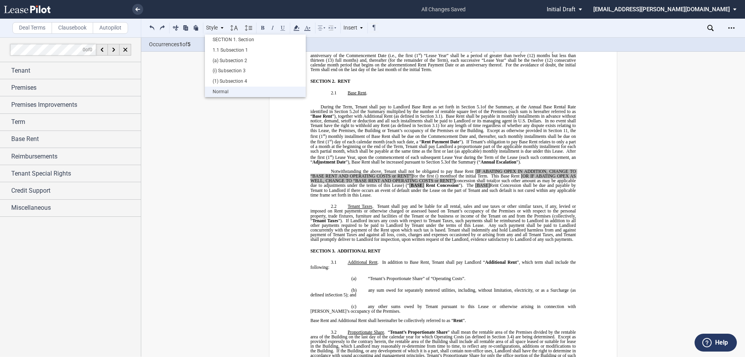
click at [265, 95] on div "Normal" at bounding box center [255, 91] width 93 height 7
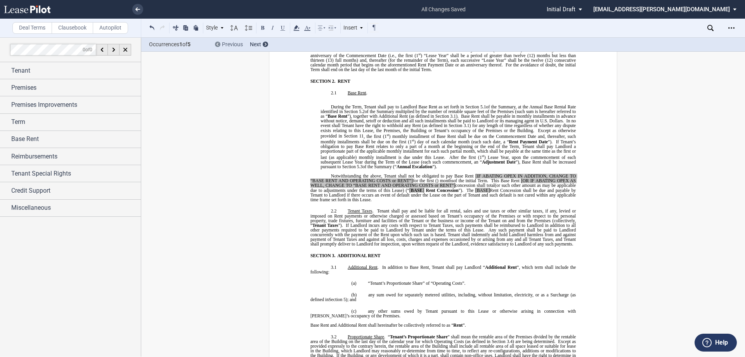
click at [222, 43] on div "Previous" at bounding box center [229, 45] width 28 height 8
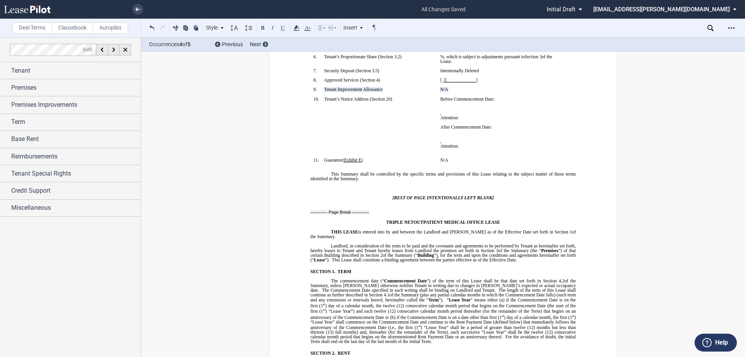
scroll to position [388, 0]
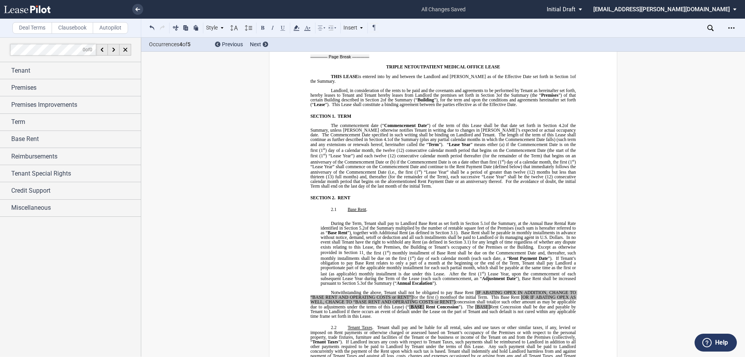
click at [326, 221] on p "During the Term, Tenant shall pay to Landlord Base Rent as set forth in Section…" at bounding box center [447, 253] width 255 height 64
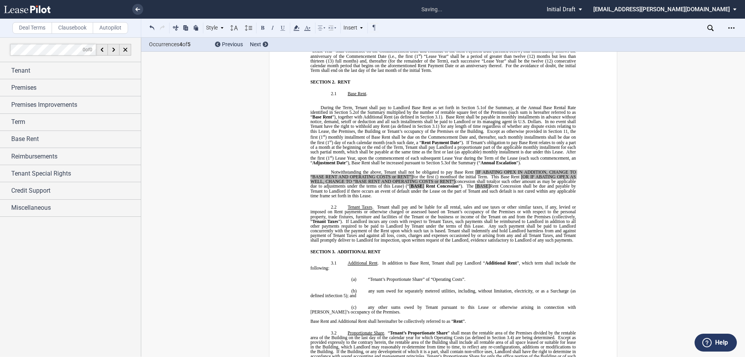
scroll to position [504, 0]
drag, startPoint x: 473, startPoint y: 166, endPoint x: 411, endPoint y: 170, distance: 62.2
click at [411, 170] on span "[IF ABATING OPEX IN ADDITION, CHANGE TO “BASE RENT AND OPERATING COSTS or RENT”]" at bounding box center [443, 173] width 267 height 9
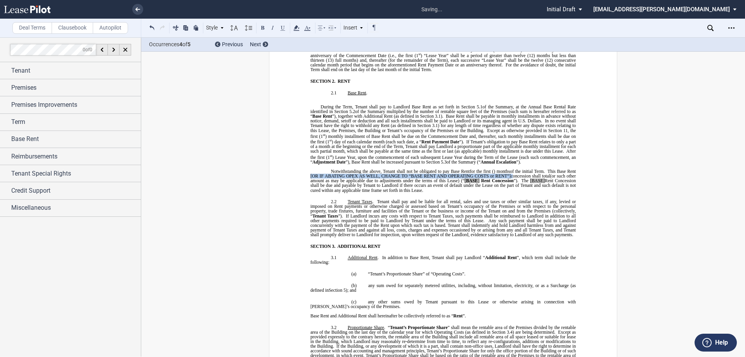
drag, startPoint x: 319, startPoint y: 170, endPoint x: 533, endPoint y: 171, distance: 213.8
click at [533, 171] on p "Notwithstanding the above, Tenant shall not be obligated to pay Base Rent ﻿ for…" at bounding box center [442, 181] width 265 height 24
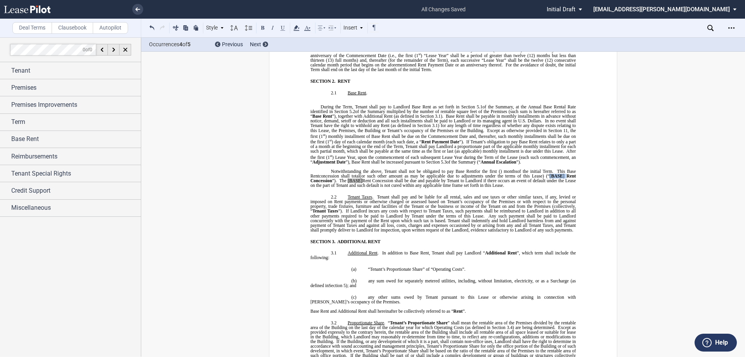
drag, startPoint x: 577, startPoint y: 171, endPoint x: 558, endPoint y: 170, distance: 19.0
drag, startPoint x: 360, startPoint y: 176, endPoint x: 346, endPoint y: 176, distance: 14.0
click at [346, 176] on p "Notwithstanding the above, Tenant shall not be obligated to pay Base Rent ﻿ for…" at bounding box center [442, 178] width 265 height 19
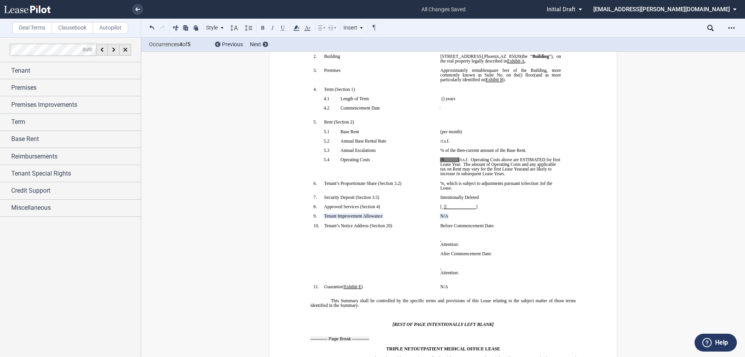
scroll to position [116, 0]
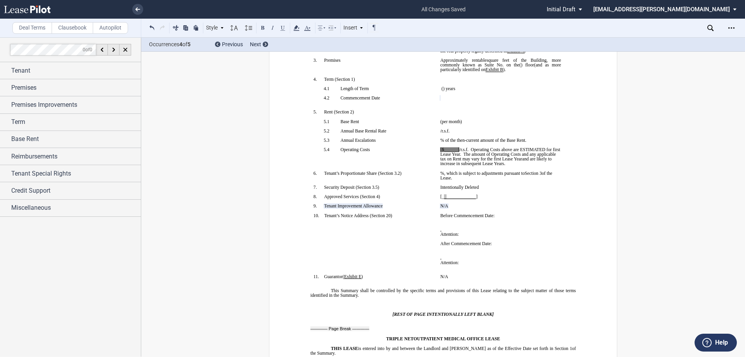
drag, startPoint x: 458, startPoint y: 149, endPoint x: 488, endPoint y: 192, distance: 52.9
click at [459, 149] on span "/r.s.f." at bounding box center [463, 149] width 9 height 5
click at [440, 149] on span "[$14.56" at bounding box center [447, 149] width 14 height 5
drag, startPoint x: 438, startPoint y: 150, endPoint x: 451, endPoint y: 149, distance: 12.9
click at [451, 149] on span "$14.56 /r.s.f. Operating Costs above are ESTIMATED for first Lease Year. The am…" at bounding box center [498, 154] width 117 height 14
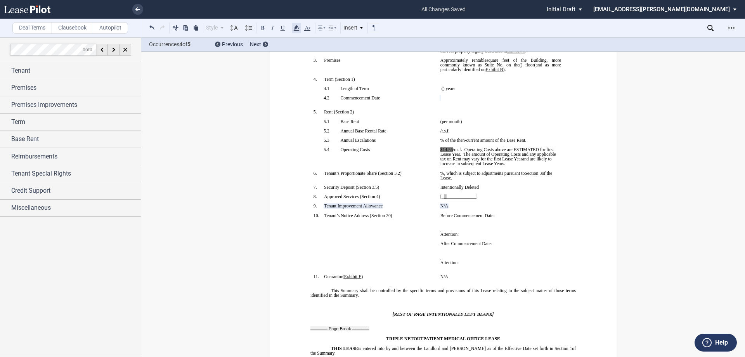
click at [299, 29] on icon at bounding box center [296, 27] width 9 height 9
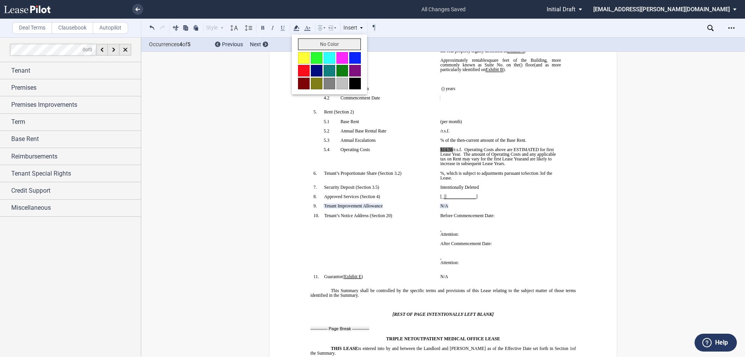
click at [334, 46] on button "No Color" at bounding box center [329, 44] width 63 height 12
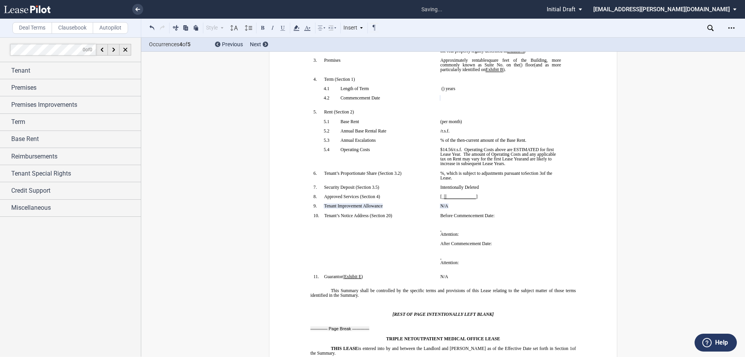
click at [534, 144] on p at bounding box center [500, 144] width 121 height 5
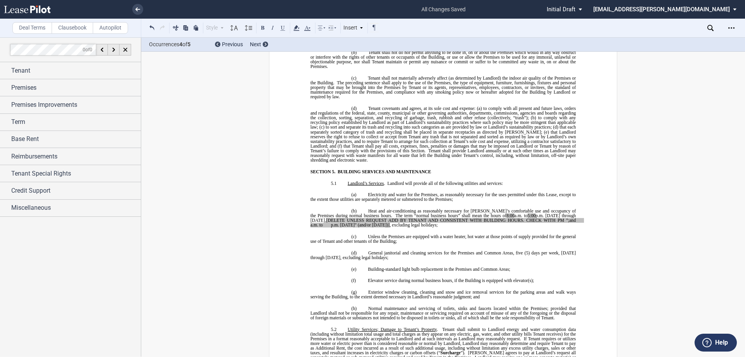
scroll to position [2017, 0]
drag, startPoint x: 482, startPoint y: 205, endPoint x: 525, endPoint y: 204, distance: 43.1
click at [525, 209] on span "Heat and air-conditioning as reasonably necessary for Tenant’s comfortable use …" at bounding box center [447, 218] width 274 height 19
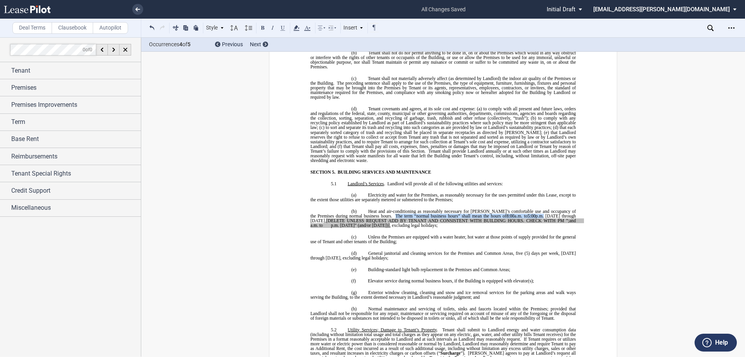
click at [301, 29] on div "Style SECTION 1. Section 1.1 Subsection 1 (a) Subsection 2 (i) Subsection 3 (1)…" at bounding box center [263, 28] width 232 height 10
click at [301, 28] on icon at bounding box center [296, 27] width 9 height 9
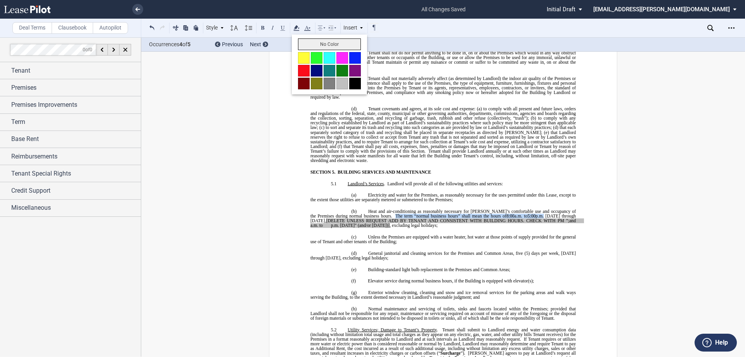
click at [331, 47] on button "No Color" at bounding box center [329, 44] width 63 height 12
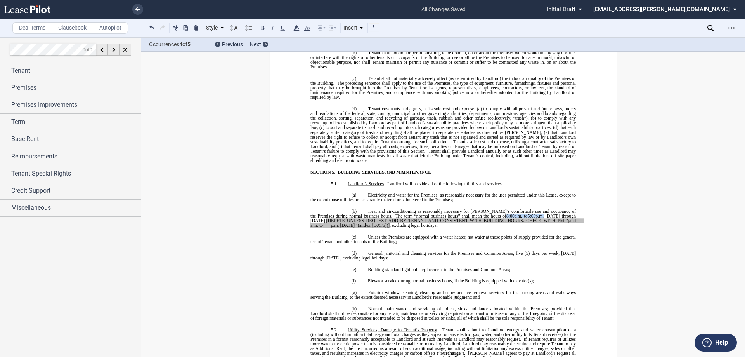
drag, startPoint x: 306, startPoint y: 211, endPoint x: 371, endPoint y: 213, distance: 64.4
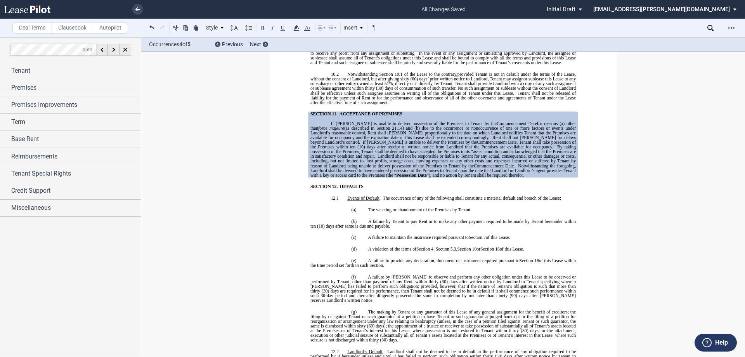
scroll to position [3531, 0]
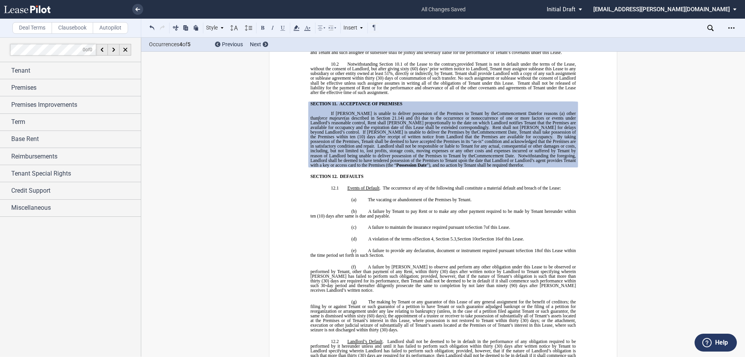
click at [397, 144] on span "Landlord shall not be responsible or liable to Tenant for any actual, consequen…" at bounding box center [443, 151] width 267 height 14
click at [402, 168] on div "BASE YEAR TRIPLE NET OUTPATIENT MEDICAL OFFICE LEASE ﻿ ﻿ THIS BASE YEAR TRIPLE …" at bounding box center [442, 220] width 265 height 7322
click at [384, 115] on span "due to the occurrence or nonoccurrence of one or more factors or events under L…" at bounding box center [443, 122] width 267 height 14
click at [368, 106] on p at bounding box center [442, 108] width 265 height 5
click at [372, 101] on span "ACCEPTANCE OF PREMISES" at bounding box center [370, 103] width 63 height 5
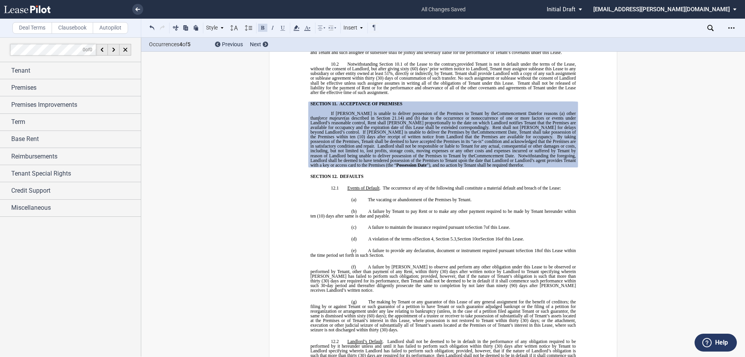
click at [375, 80] on span "Tenant shall not be released of liability for the payment of Rent or for the pe…" at bounding box center [443, 87] width 267 height 14
click at [359, 101] on span "ACCEPTANCE OF PREMISES" at bounding box center [370, 103] width 63 height 5
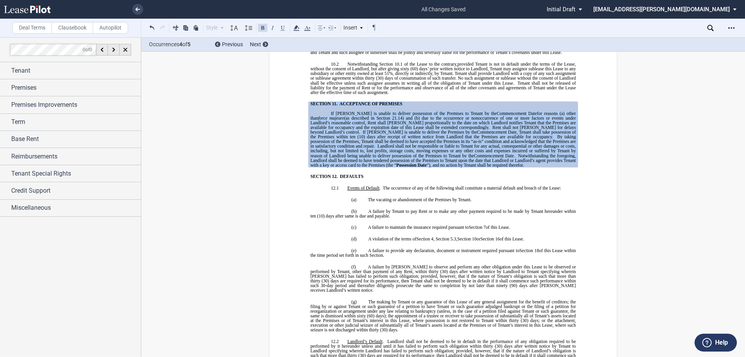
drag, startPoint x: 472, startPoint y: 141, endPoint x: 300, endPoint y: 74, distance: 184.3
click at [300, 74] on div "BASE YEAR TRIPLE NET OUTPATIENT MEDICAL OFFICE LEASE ﻿ ﻿ THIS BASE YEAR TRIPLE …" at bounding box center [443, 221] width 348 height 7378
click at [270, 143] on div "BASE YEAR TRIPLE NET OUTPATIENT MEDICAL OFFICE LEASE ﻿ ﻿ THIS BASE YEAR TRIPLE …" at bounding box center [443, 221] width 348 height 7378
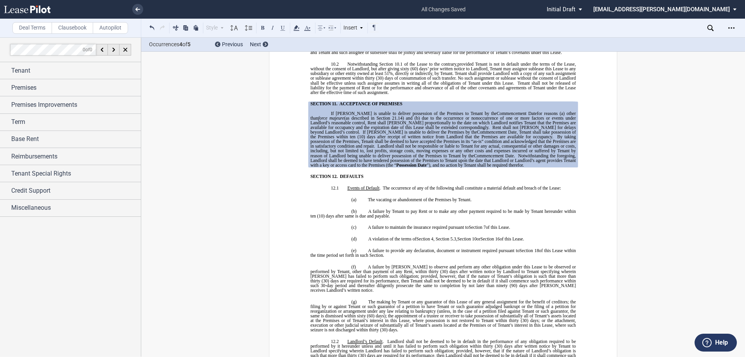
click at [371, 144] on span "Landlord shall not be responsible or liable to Tenant for any actual, consequen…" at bounding box center [443, 151] width 267 height 14
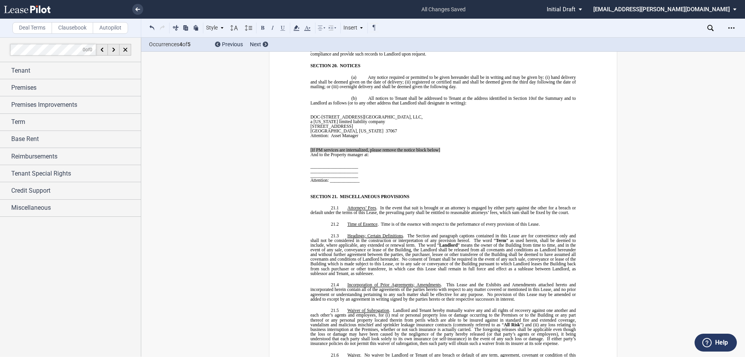
scroll to position [4850, 0]
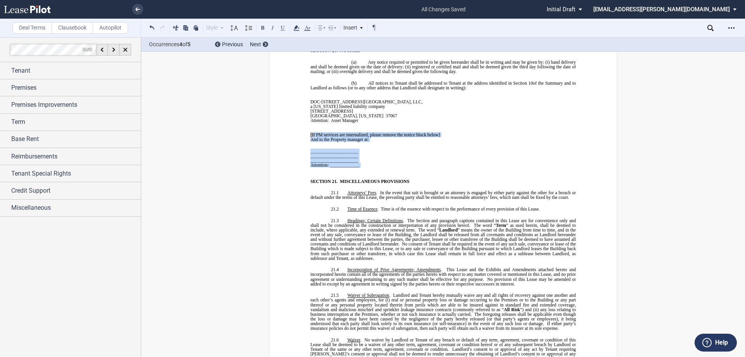
drag, startPoint x: 371, startPoint y: 139, endPoint x: 312, endPoint y: 106, distance: 68.2
click at [312, 106] on tbody "﻿ ﻿ DOC-9250 North 3rd Street MOB, LLC , a Wisconsin limited liability company …" at bounding box center [378, 131] width 136 height 82
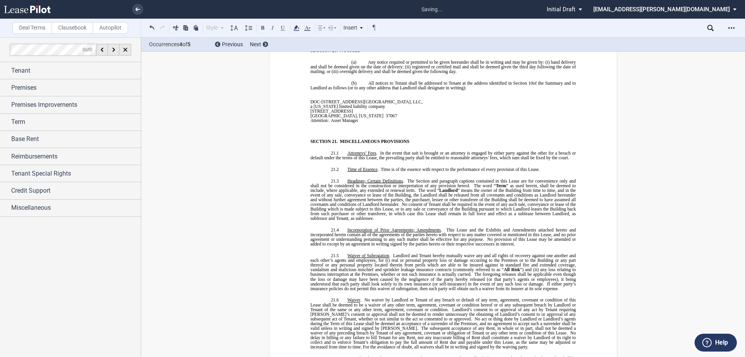
scroll to position [4845, 0]
click at [326, 127] on p "﻿" at bounding box center [378, 129] width 136 height 5
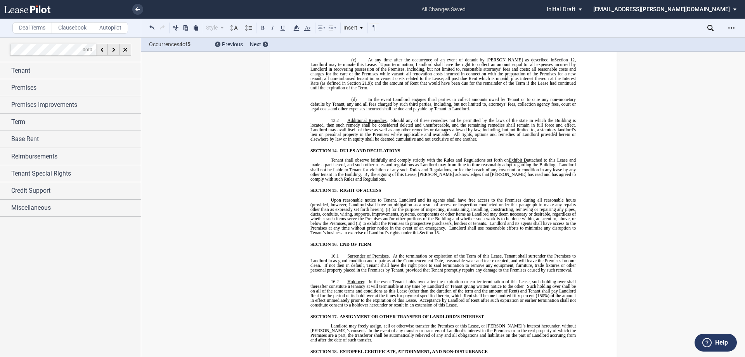
scroll to position [3991, 0]
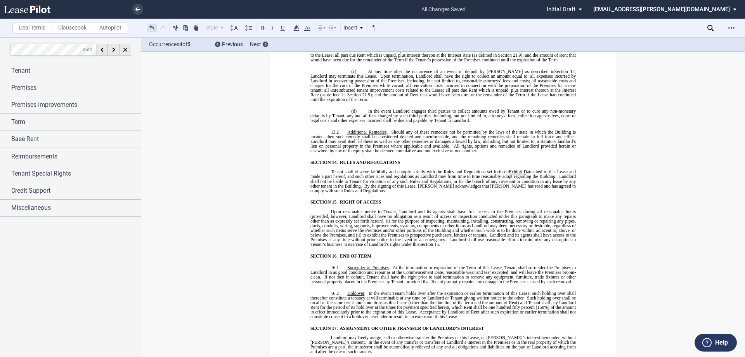
click at [152, 26] on button at bounding box center [151, 27] width 9 height 9
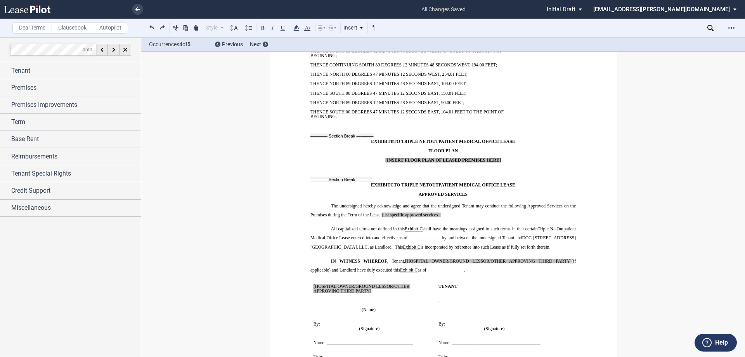
scroll to position [6379, 0]
drag, startPoint x: 505, startPoint y: 128, endPoint x: 374, endPoint y: 128, distance: 130.7
click at [374, 158] on p "[INSERT FLOOR PLAN OF LEASED PREMISES HERE]" at bounding box center [442, 160] width 265 height 5
click at [294, 27] on icon at bounding box center [296, 27] width 9 height 9
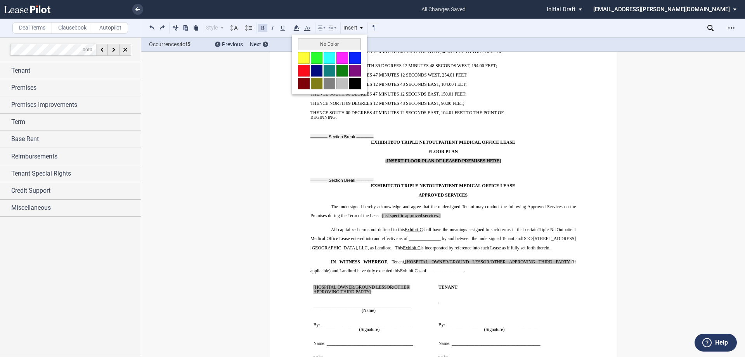
drag, startPoint x: 334, startPoint y: 42, endPoint x: 350, endPoint y: 57, distance: 22.0
click at [335, 42] on button "No Color" at bounding box center [329, 44] width 63 height 12
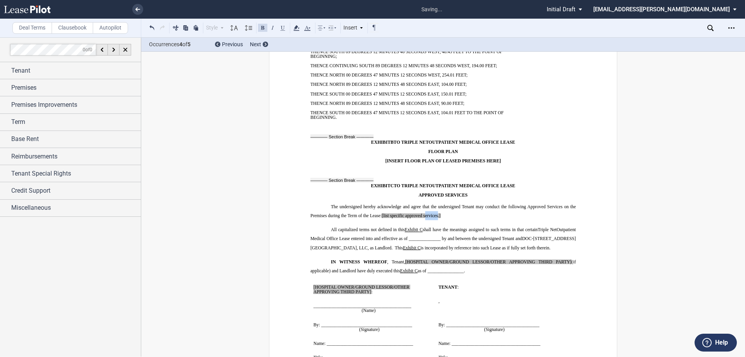
drag, startPoint x: 438, startPoint y: 182, endPoint x: 434, endPoint y: 183, distance: 3.9
click at [428, 213] on span "[list specific approved services.]" at bounding box center [411, 215] width 59 height 5
drag, startPoint x: 438, startPoint y: 183, endPoint x: 382, endPoint y: 183, distance: 56.3
click at [382, 213] on span "[list specific approved services.]" at bounding box center [411, 215] width 59 height 5
drag, startPoint x: 424, startPoint y: 182, endPoint x: 347, endPoint y: 170, distance: 78.3
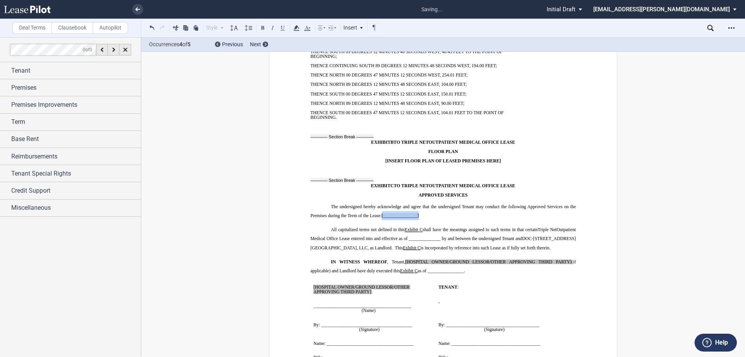
click at [382, 202] on p "The undersigned hereby acknowledge and agree that the undersigned Tenant may co…" at bounding box center [442, 211] width 265 height 18
click at [298, 28] on use at bounding box center [296, 27] width 6 height 5
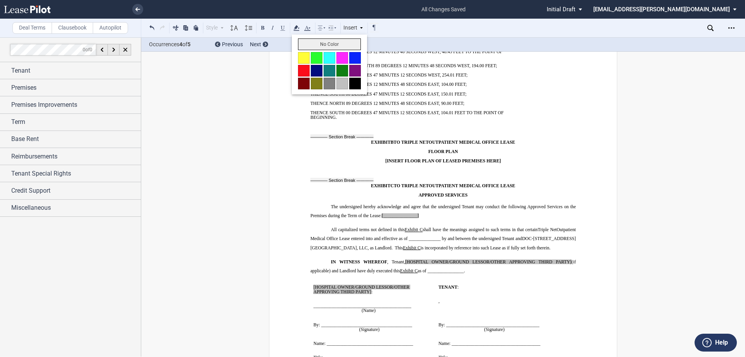
click at [327, 42] on button "No Color" at bounding box center [329, 44] width 63 height 12
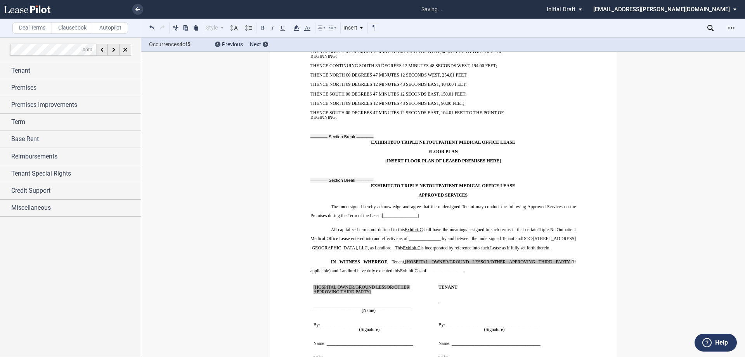
click at [447, 163] on p "﻿" at bounding box center [442, 165] width 265 height 5
click at [382, 213] on span "[ _______________]" at bounding box center [400, 215] width 37 height 5
click at [296, 25] on icon at bounding box center [296, 27] width 9 height 9
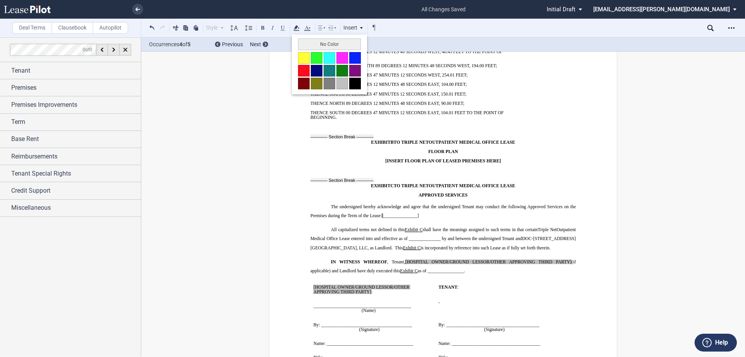
drag, startPoint x: 312, startPoint y: 42, endPoint x: 339, endPoint y: 48, distance: 27.5
click at [314, 42] on button "No Color" at bounding box center [329, 44] width 63 height 12
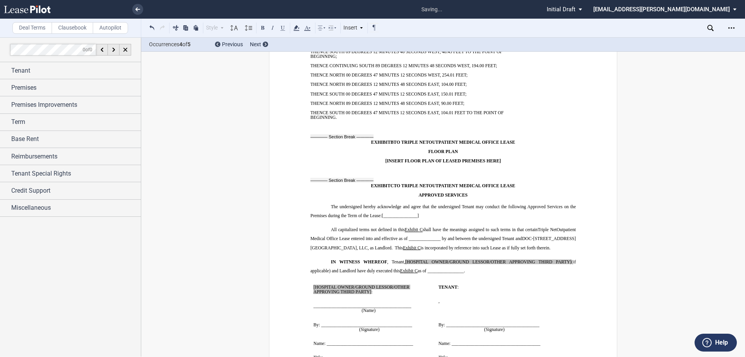
click at [457, 149] on p "FLOOR PLAN" at bounding box center [442, 151] width 265 height 5
drag, startPoint x: 405, startPoint y: 229, endPoint x: 329, endPoint y: 235, distance: 75.5
click at [329, 257] on p "IN WITNESS WHEREOF , Tenant, [HOSPITAL OWNER/GROUND LESSOR/OTHER APPROVING THIR…" at bounding box center [442, 266] width 265 height 18
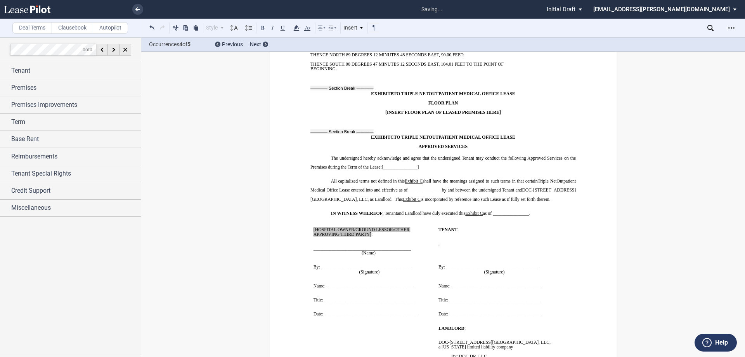
scroll to position [6457, 0]
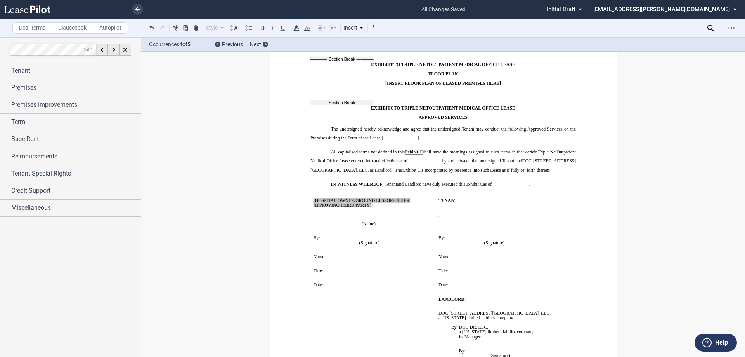
drag, startPoint x: 419, startPoint y: 259, endPoint x: 322, endPoint y: 171, distance: 130.5
click at [322, 193] on tbody "﻿ [HOSPITAL OWNER/GROUND LESSOR/OTHER APPROVING THIRD PARTY] : ﻿ ﻿ ____________…" at bounding box center [446, 298] width 272 height 211
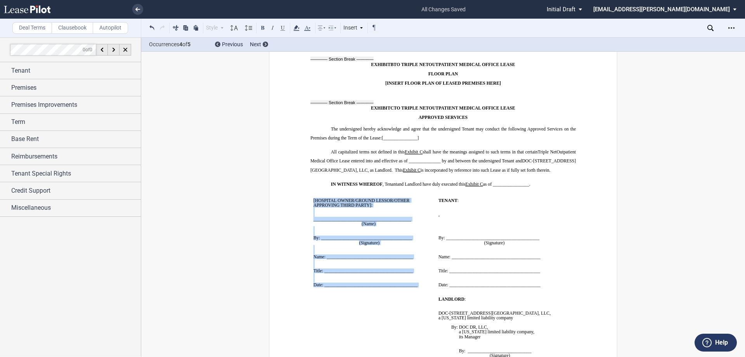
drag, startPoint x: 312, startPoint y: 166, endPoint x: 409, endPoint y: 256, distance: 132.6
click at [409, 256] on td "﻿ [HOSPITAL OWNER/GROUND LESSOR/OTHER APPROVING THIRD PARTY] : ﻿ ﻿ ____________…" at bounding box center [372, 242] width 125 height 99
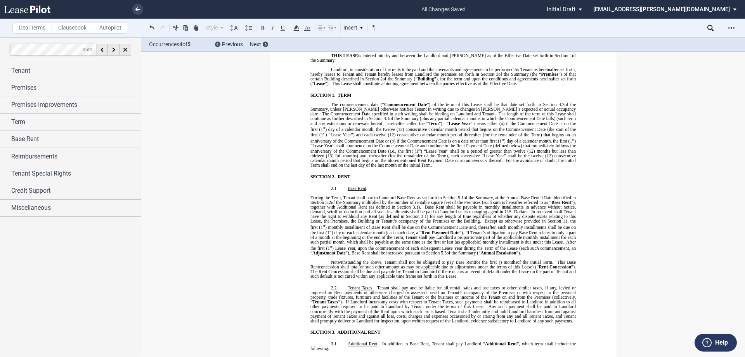
scroll to position [0, 0]
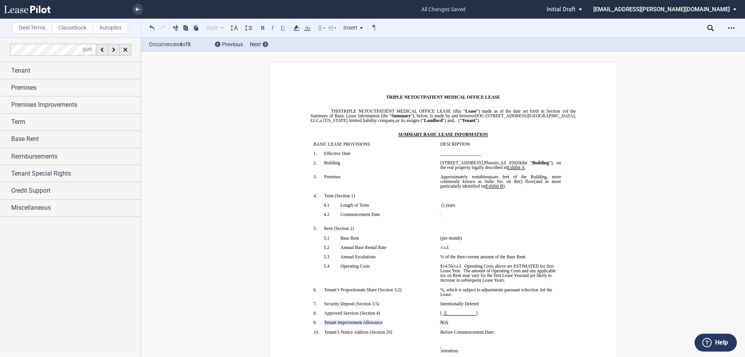
click at [534, 155] on p "__________________" at bounding box center [500, 153] width 121 height 5
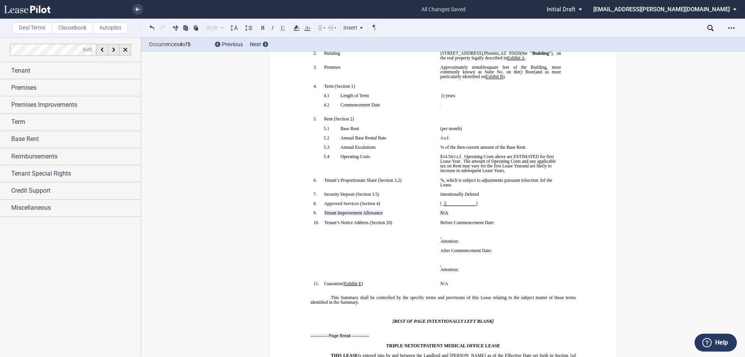
scroll to position [233, 0]
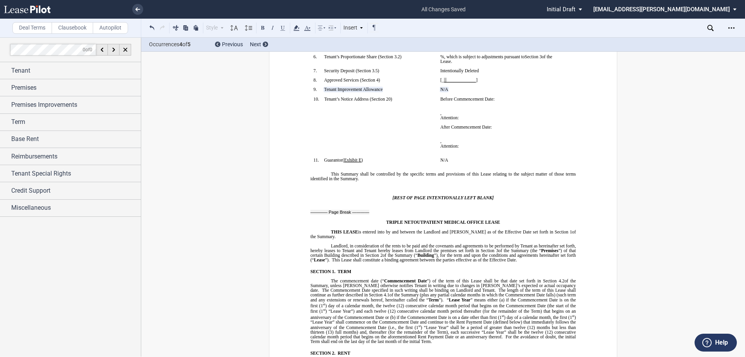
click at [503, 87] on p "﻿" at bounding box center [500, 84] width 121 height 5
drag, startPoint x: 452, startPoint y: 81, endPoint x: 438, endPoint y: 79, distance: 14.2
click at [440, 79] on span "[_ ﻿ ﻿_ ﻿_____________ ]" at bounding box center [458, 80] width 37 height 5
click at [296, 29] on icon at bounding box center [296, 27] width 9 height 9
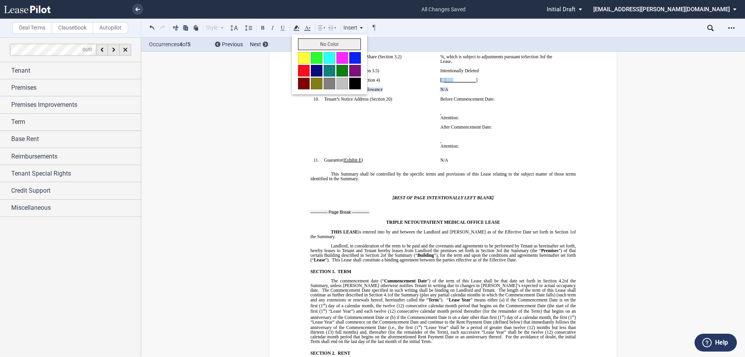
click at [317, 45] on button "No Color" at bounding box center [329, 44] width 63 height 12
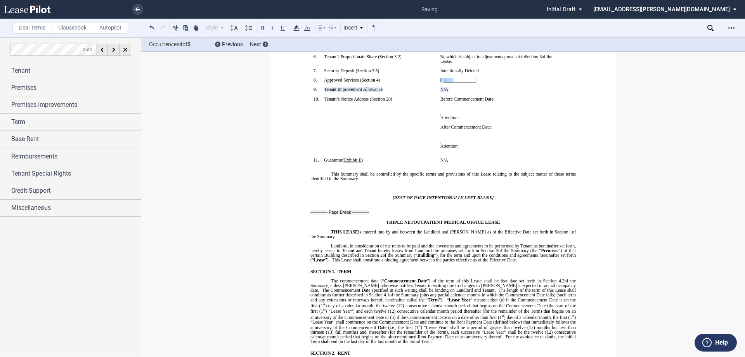
click at [387, 90] on p "9. Tenant Improvement Allowance ( ﻿ Section 11 ﻿ ) Tenant Improvement Allowance…" at bounding box center [379, 89] width 111 height 5
click at [506, 120] on p "﻿" at bounding box center [500, 122] width 121 height 5
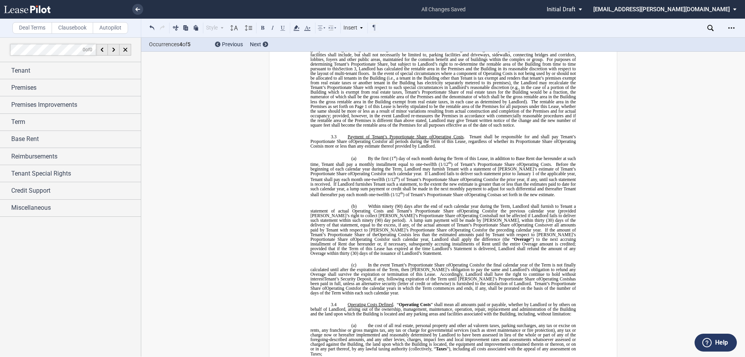
scroll to position [970, 0]
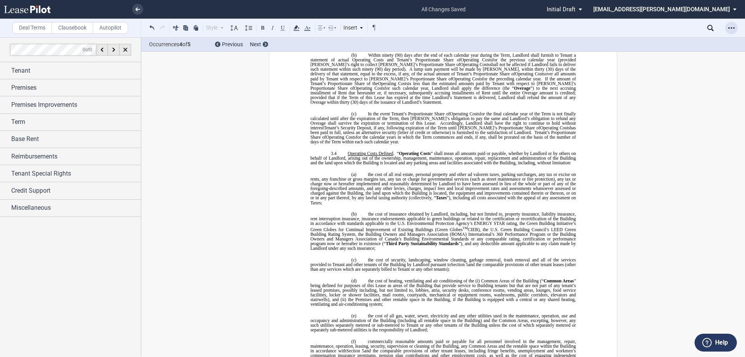
drag, startPoint x: 730, startPoint y: 29, endPoint x: 722, endPoint y: 30, distance: 7.5
click at [730, 28] on icon "Open Lease options menu" at bounding box center [731, 28] width 6 height 6
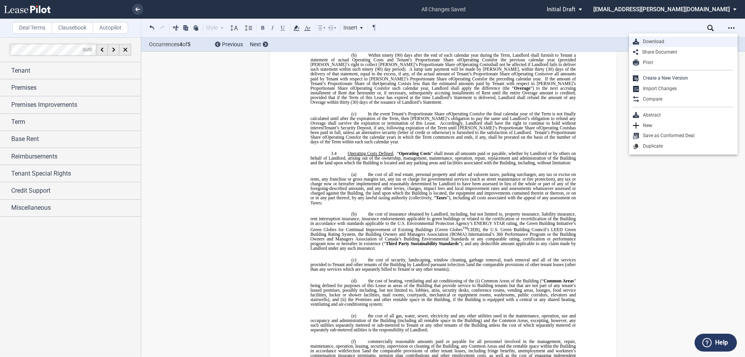
click at [672, 43] on div "Download" at bounding box center [686, 41] width 95 height 7
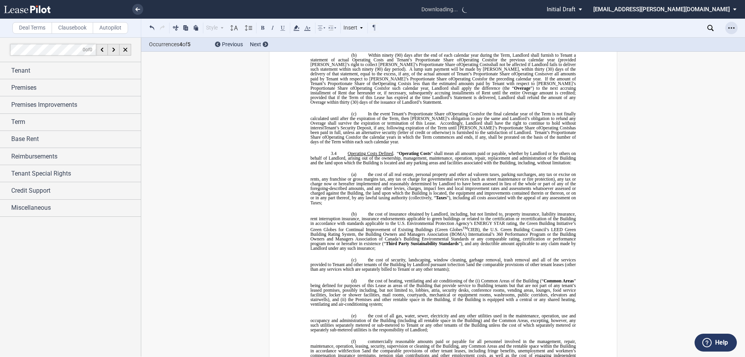
click at [736, 28] on div "Open Lease options menu" at bounding box center [731, 28] width 12 height 12
click at [734, 25] on icon "Open Lease options menu" at bounding box center [731, 28] width 6 height 6
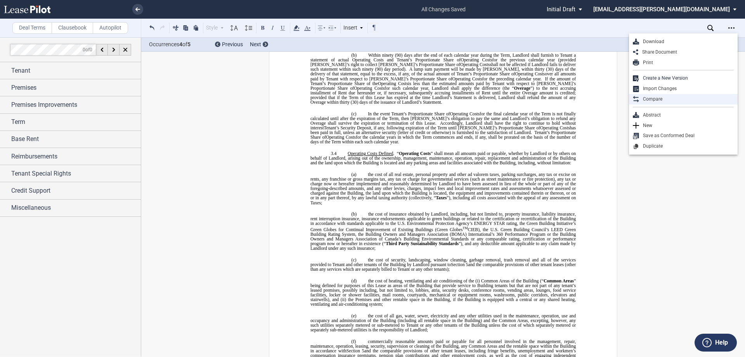
click at [662, 98] on div "Compare" at bounding box center [686, 99] width 95 height 7
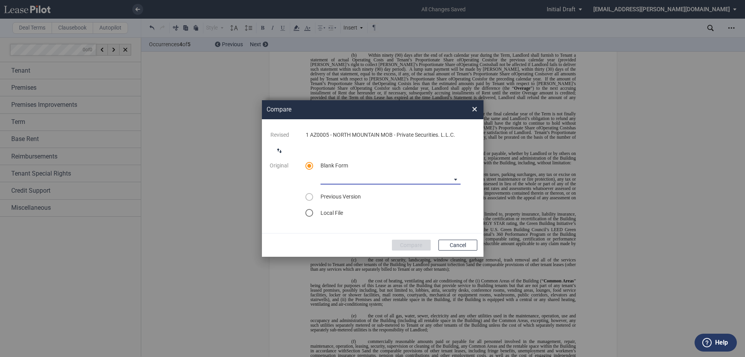
click at [349, 176] on md-select "Medical Office Lease Blank Form Medical Office Lease Blank Form - Base Year Med…" at bounding box center [390, 179] width 140 height 12
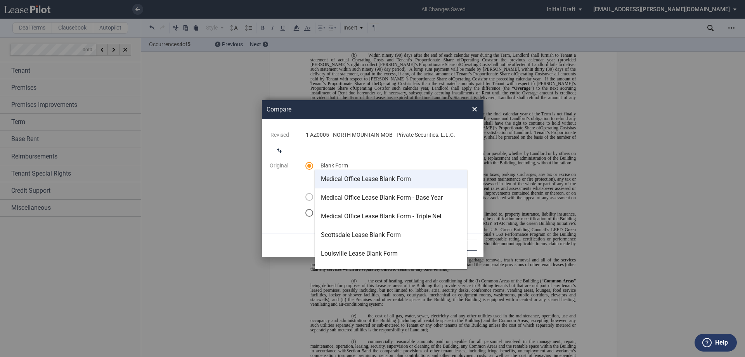
click at [374, 180] on div "Medical Office Lease Blank Form" at bounding box center [366, 179] width 90 height 9
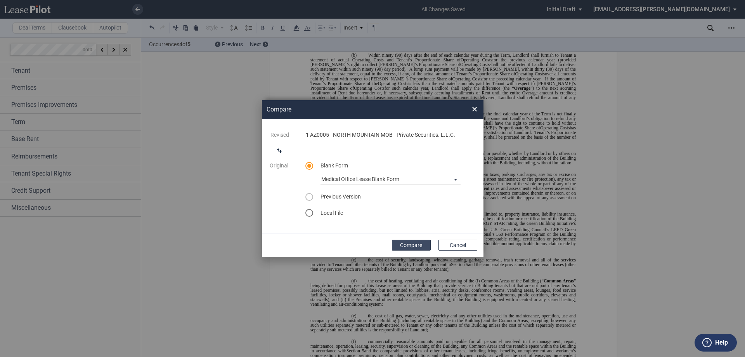
click at [407, 248] on button "Compare" at bounding box center [411, 244] width 39 height 11
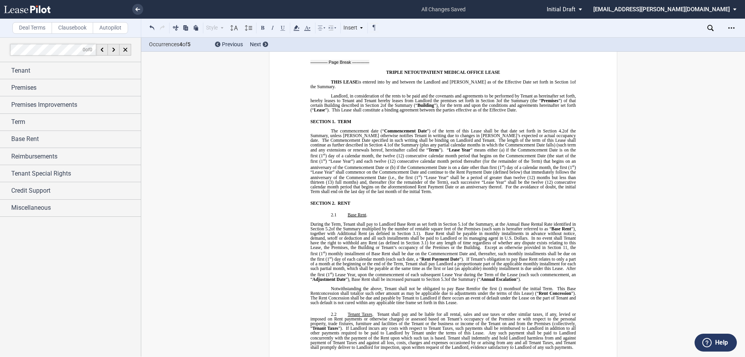
scroll to position [0, 0]
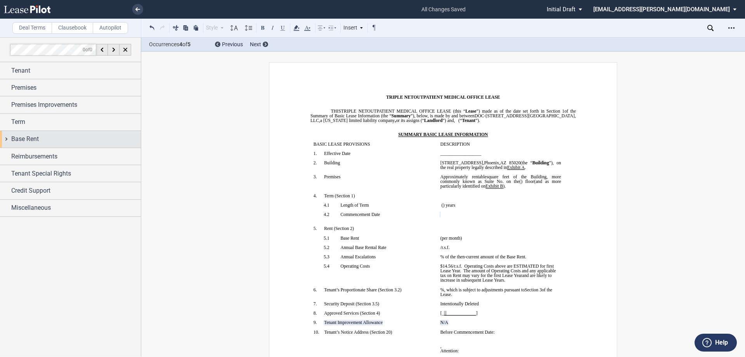
click at [42, 138] on div "Base Rent" at bounding box center [76, 138] width 130 height 9
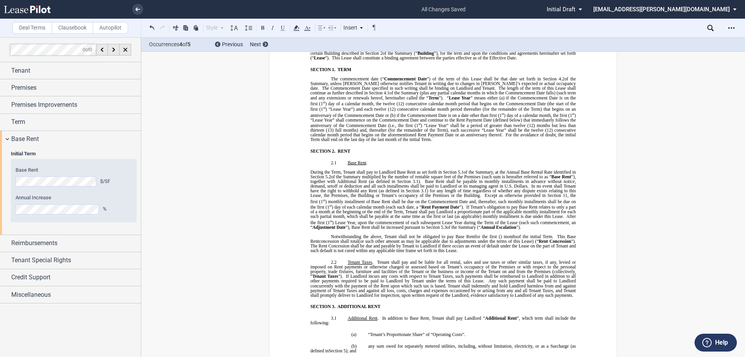
scroll to position [427, 0]
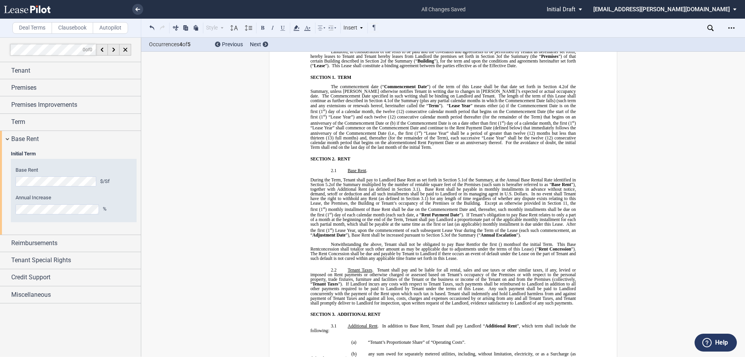
click at [319, 251] on span at bounding box center [317, 253] width 1 height 5
click at [319, 246] on span "concession shall total" at bounding box center [339, 248] width 40 height 5
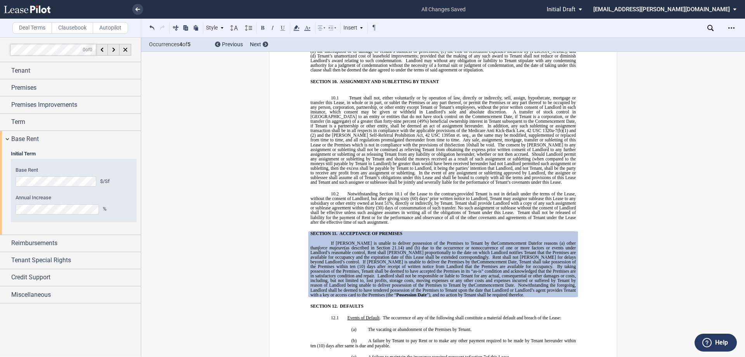
scroll to position [3405, 0]
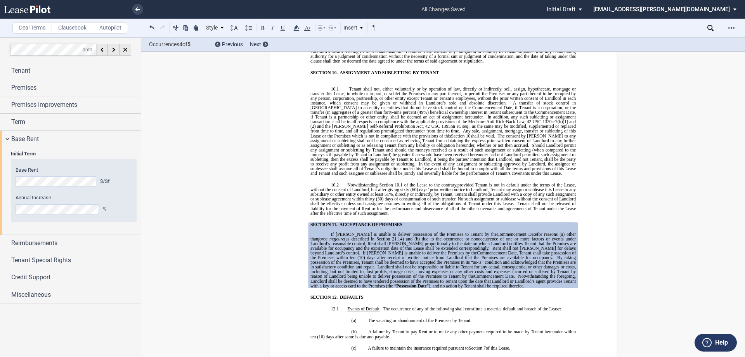
click at [496, 192] on span "Tenant shall provide Landlord with a copy of any such assignment or sublease ag…" at bounding box center [443, 199] width 267 height 14
click at [526, 192] on span "Tenant shall provide Landlord with a copy of any such assignment or sublease ag…" at bounding box center [443, 199] width 267 height 14
drag, startPoint x: 504, startPoint y: 168, endPoint x: 555, endPoint y: 177, distance: 52.0
click at [555, 182] on span "Notwithstanding Section 10.1 of the Lease to the contrary, provided Tenant is n…" at bounding box center [443, 198] width 267 height 33
click at [549, 201] on span "Tenant shall not be released of liability for the payment of Rent or for the pe…" at bounding box center [443, 208] width 267 height 14
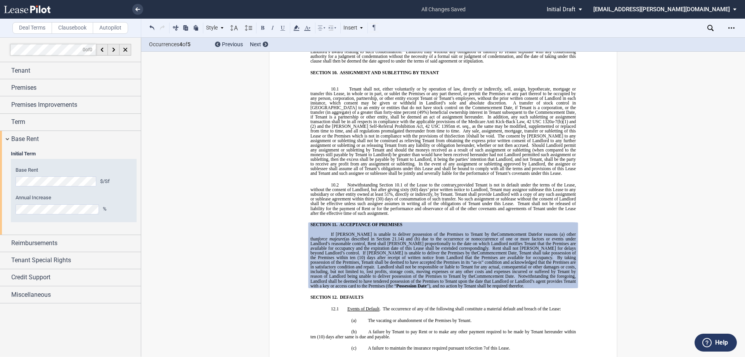
click at [732, 29] on icon "Open Lease options menu" at bounding box center [731, 28] width 6 height 6
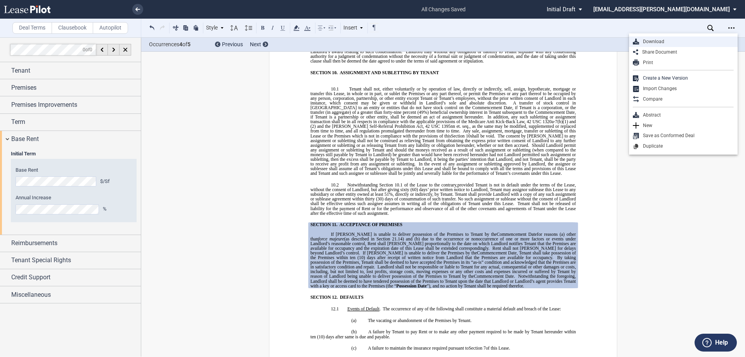
click at [661, 41] on div "Download" at bounding box center [686, 41] width 95 height 7
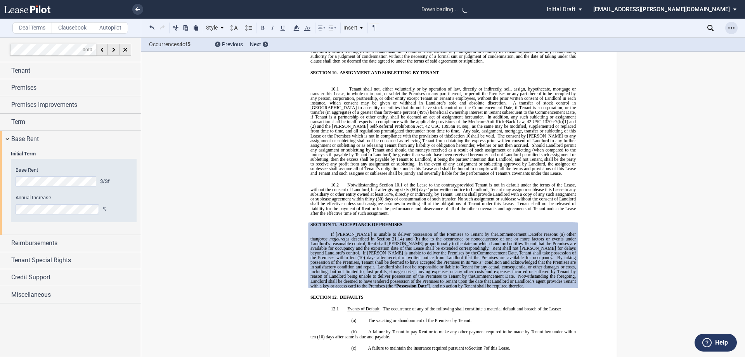
click at [732, 28] on icon "Open Lease options menu" at bounding box center [731, 28] width 6 height 6
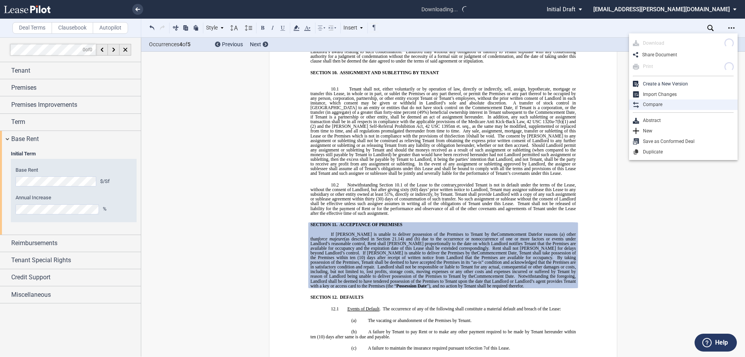
click at [661, 106] on div "Compare" at bounding box center [686, 104] width 95 height 7
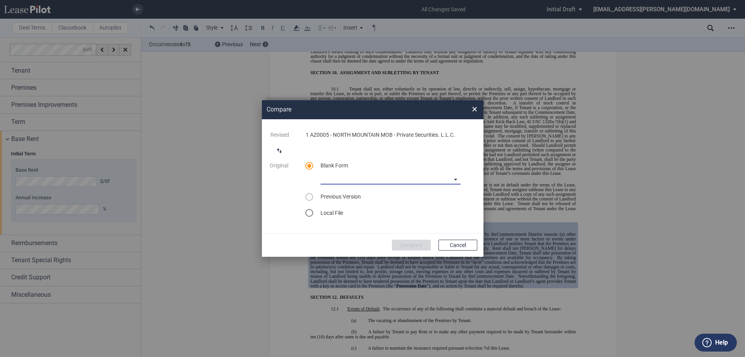
click at [362, 178] on md-select "Medical Office Lease Blank Form Medical Office Lease Blank Form - Base Year Med…" at bounding box center [390, 179] width 140 height 12
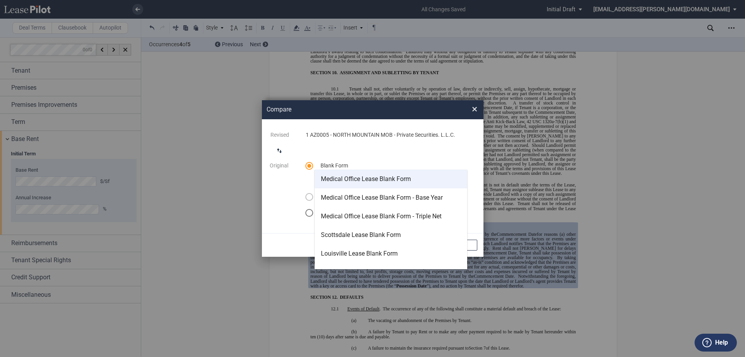
click at [383, 181] on div "Medical Office Lease Blank Form" at bounding box center [366, 179] width 90 height 9
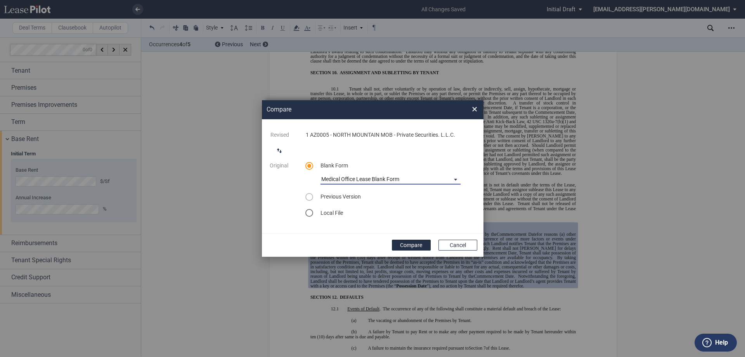
click at [414, 178] on span "Medical Office Lease Blank Form" at bounding box center [384, 179] width 126 height 8
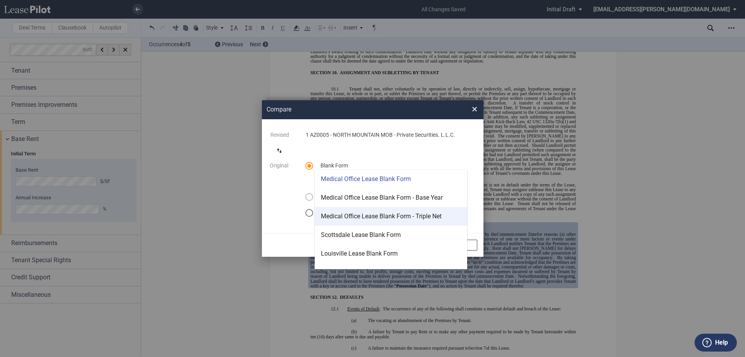
click at [401, 217] on div "Medical Office Lease Blank Form - Triple Net" at bounding box center [381, 216] width 121 height 9
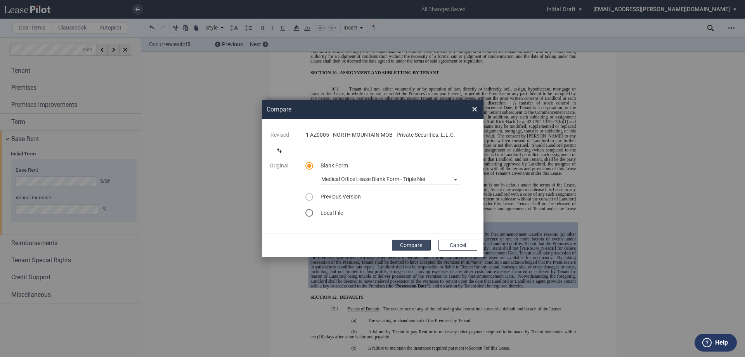
click at [421, 243] on button "Compare" at bounding box center [411, 244] width 39 height 11
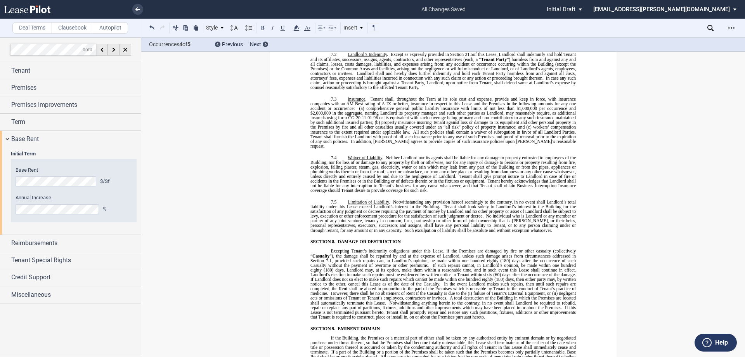
scroll to position [3056, 0]
